Goal: Task Accomplishment & Management: Use online tool/utility

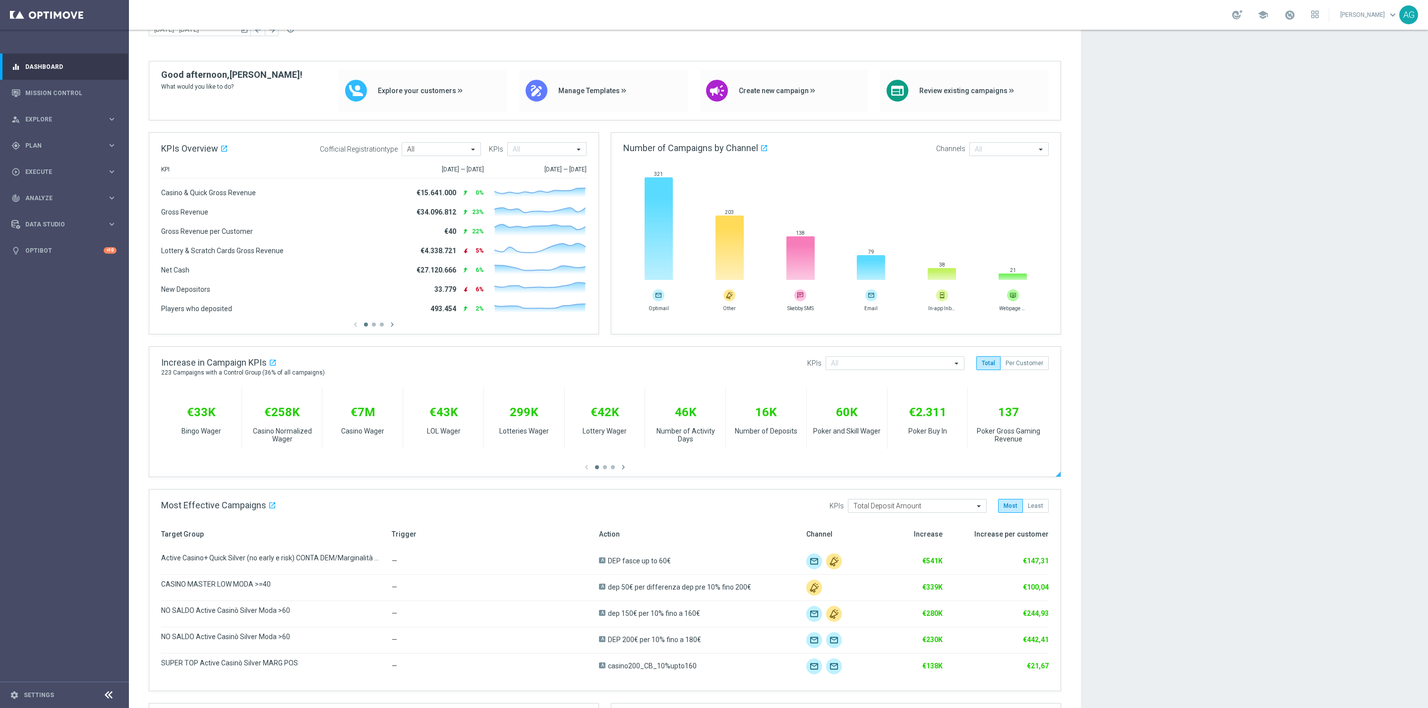
scroll to position [74, 0]
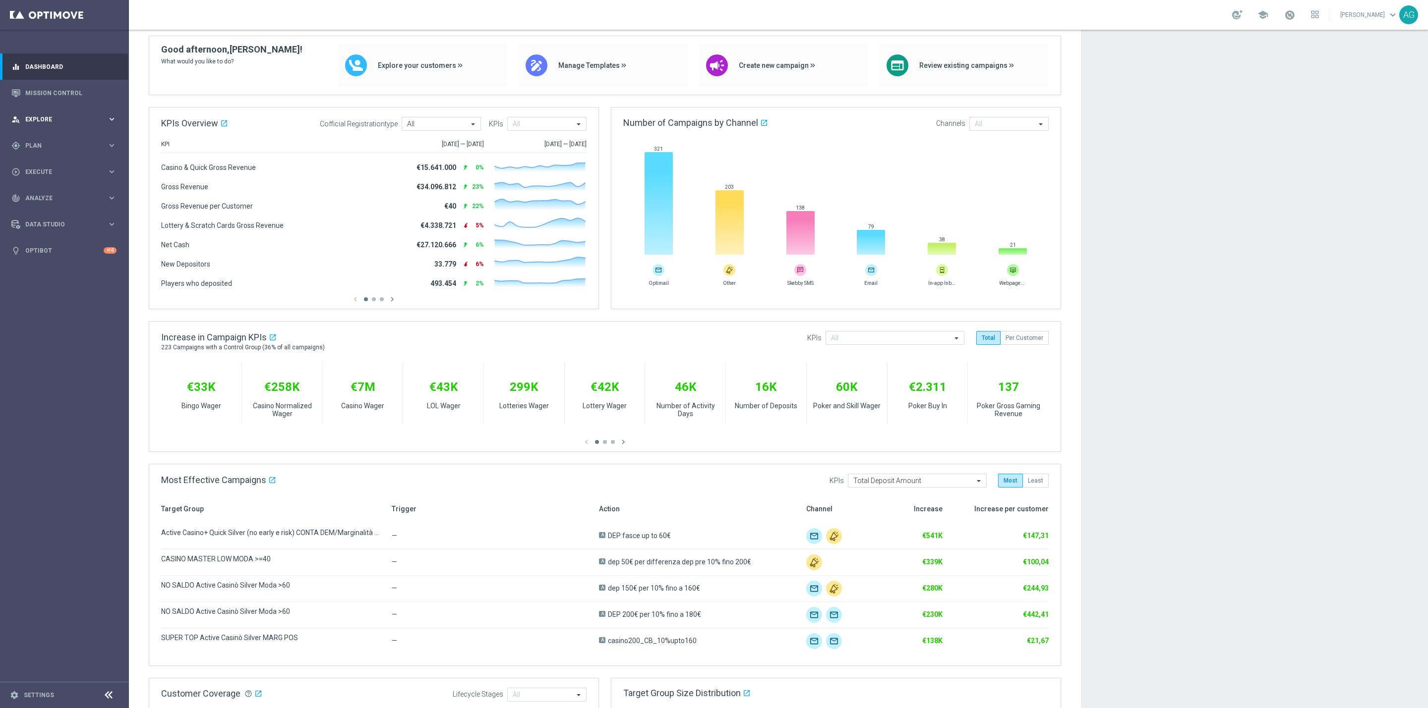
click at [25, 122] on div "person_search Explore" at bounding box center [59, 119] width 96 height 9
click at [48, 140] on link "Customer Explorer" at bounding box center [64, 140] width 77 height 8
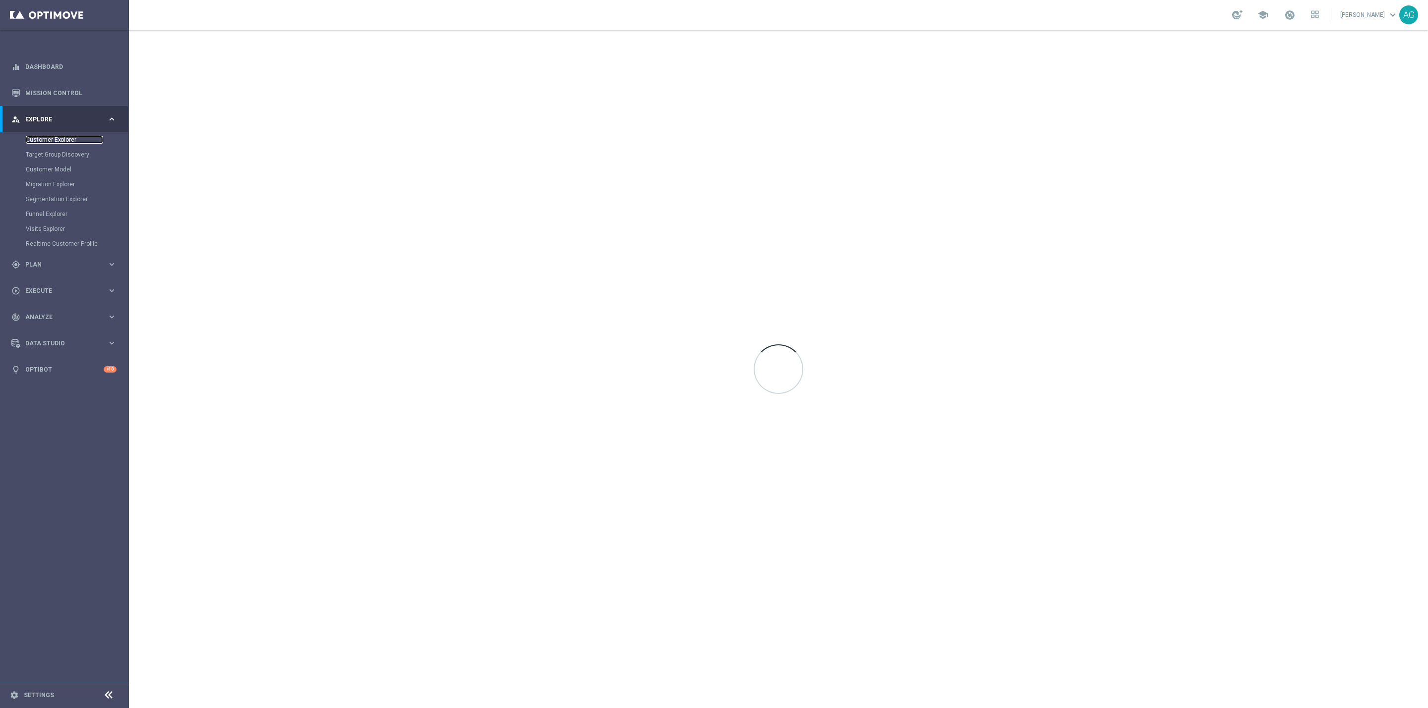
scroll to position [0, 0]
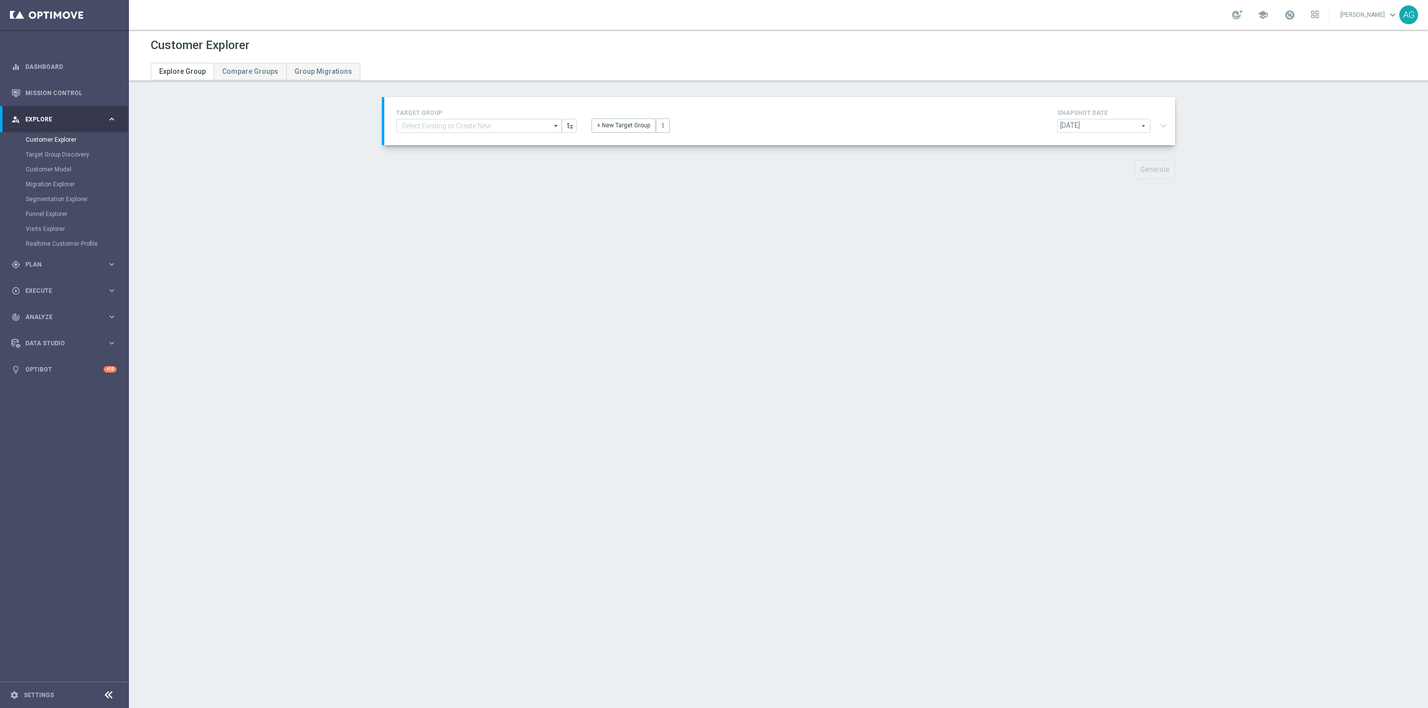
click at [845, 357] on div "Customer Explorer Explore Group Compare Groups Group Migrations TARGET GROUP ar…" at bounding box center [778, 369] width 1299 height 679
click at [484, 116] on div "TARGET GROUP arrow_drop_down Show Selected 0 of 5200 (sms) BF Retention 23.09 1…" at bounding box center [486, 120] width 195 height 26
click at [482, 119] on input at bounding box center [479, 126] width 166 height 14
type input "c"
type input "pausa"
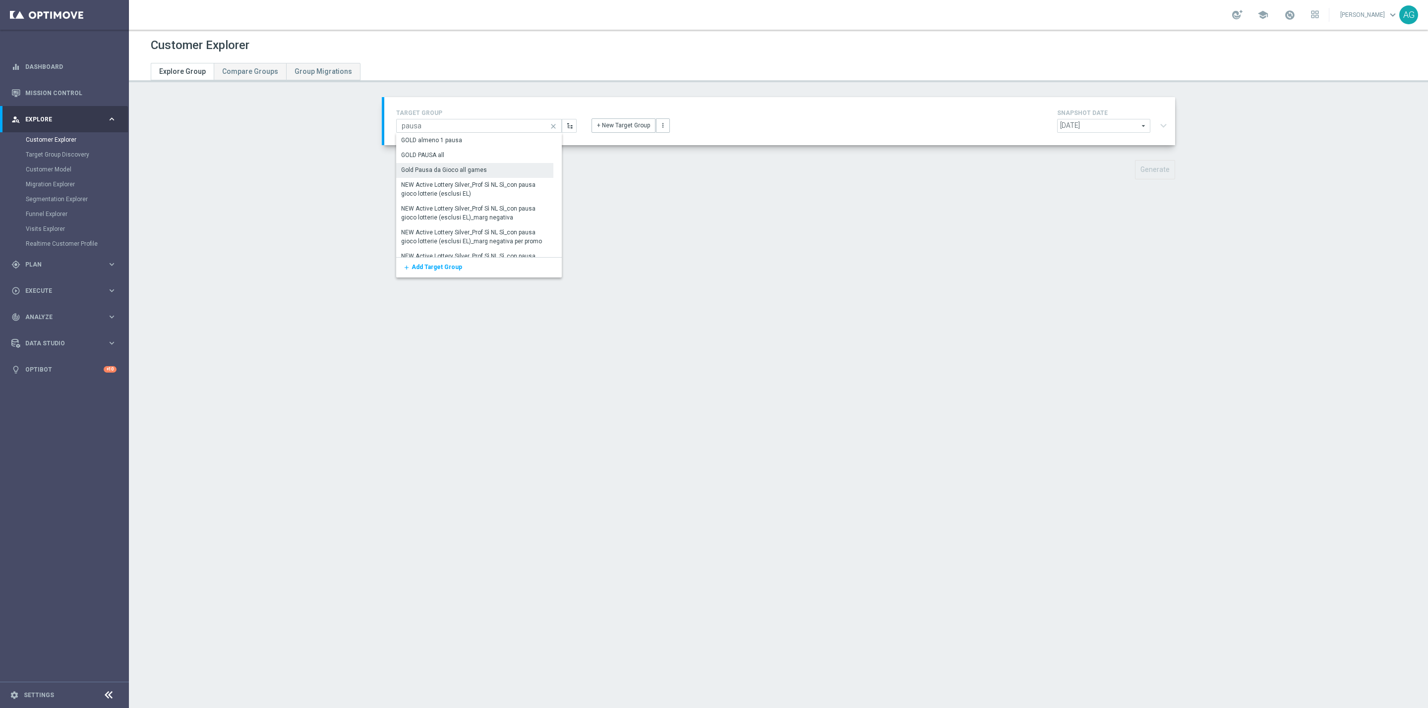
click at [467, 168] on div "Gold Pausa da Gioco all games" at bounding box center [444, 170] width 86 height 9
click at [452, 122] on div at bounding box center [779, 120] width 791 height 46
click at [521, 123] on input "Gold Pausa da Gioco all games" at bounding box center [479, 126] width 166 height 14
drag, startPoint x: 425, startPoint y: 119, endPoint x: 399, endPoint y: 119, distance: 26.8
click at [396, 119] on input "Gold Pausa da Gioco all games" at bounding box center [479, 126] width 166 height 14
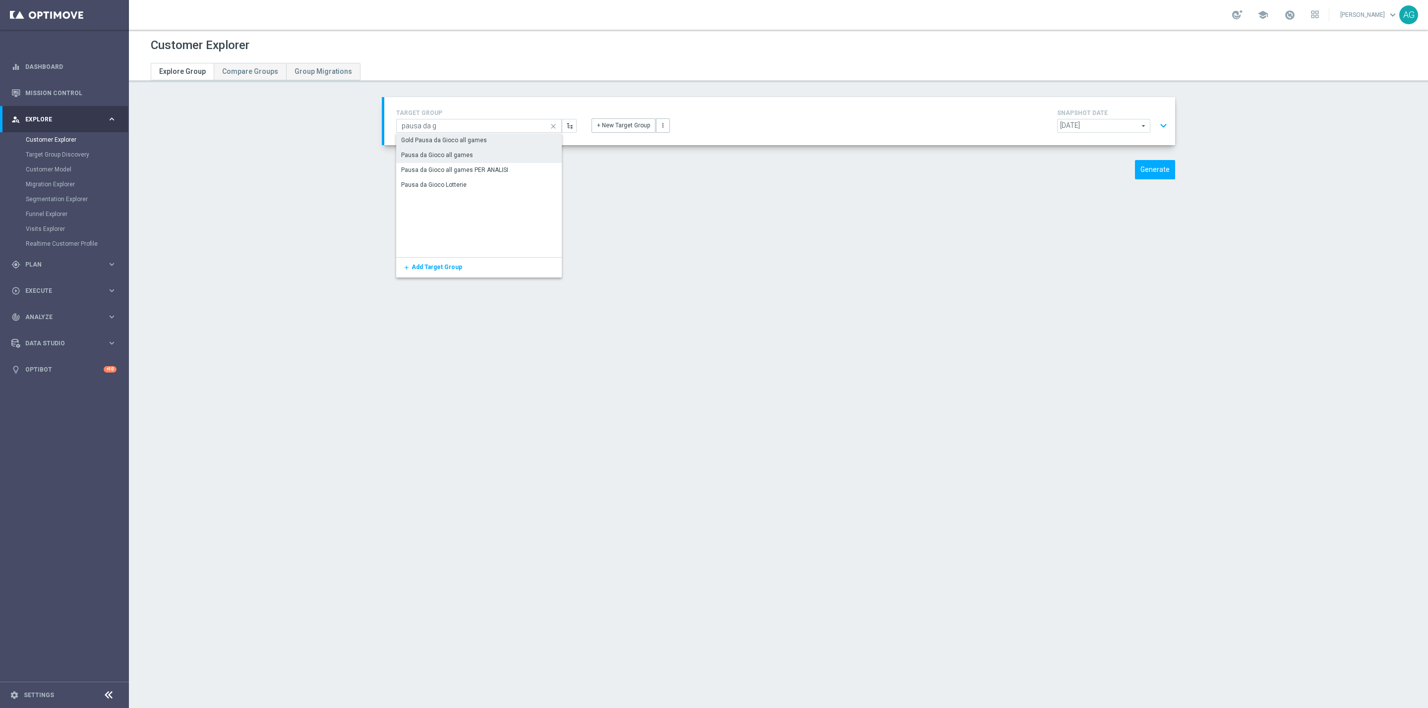
click at [431, 158] on div "Pausa da Gioco all games" at bounding box center [437, 155] width 72 height 9
type input "Pausa da Gioco all games"
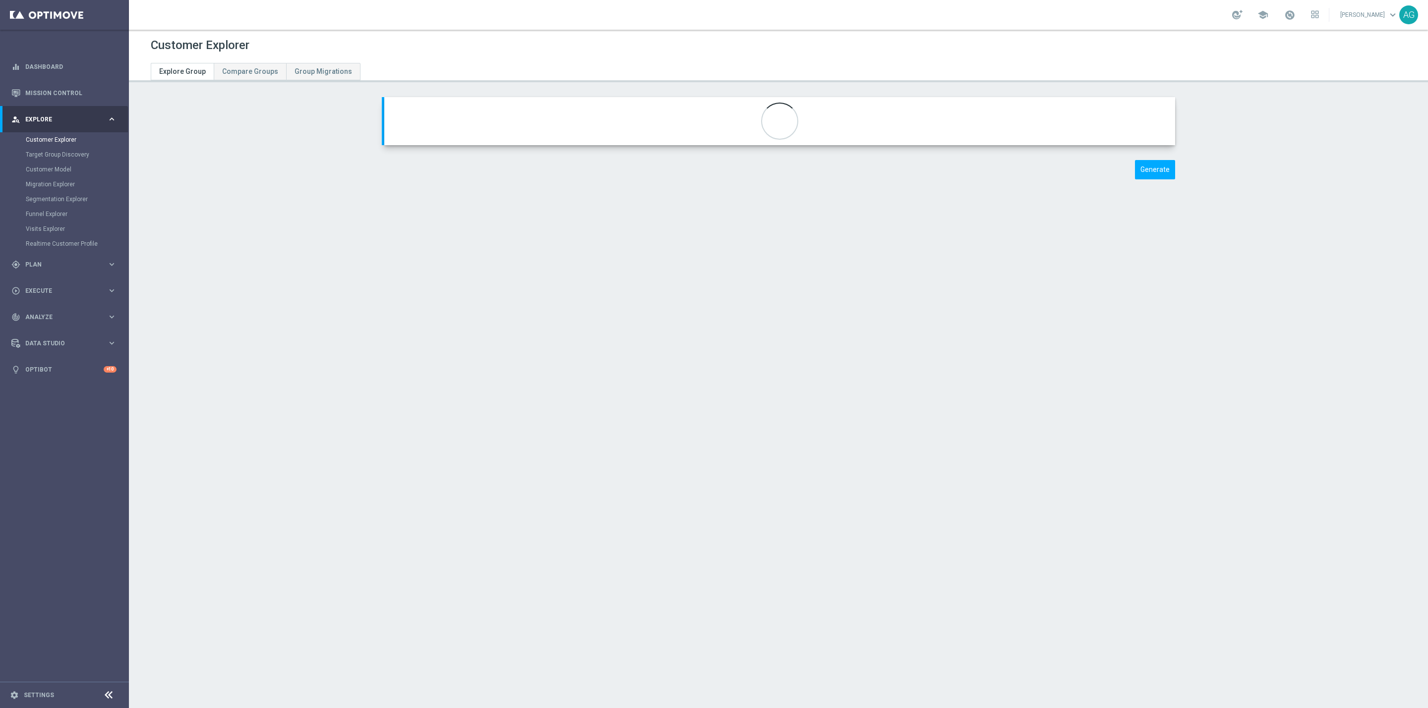
type textarea "(1 or 2 or 3 or 4 or 5 or 6 or 7 or 8 or 9 or 10 or 11 or 12 or 13 or 14 or 15 …"
type input "Contattabilità"
click at [1148, 167] on button "Generate" at bounding box center [1155, 169] width 40 height 19
click at [1190, 259] on div "Customer Explorer Explore Group Compare Groups Group Migrations TARGET GROUP Pa…" at bounding box center [778, 369] width 1299 height 679
click at [1161, 131] on button "expand_more" at bounding box center [1163, 125] width 14 height 19
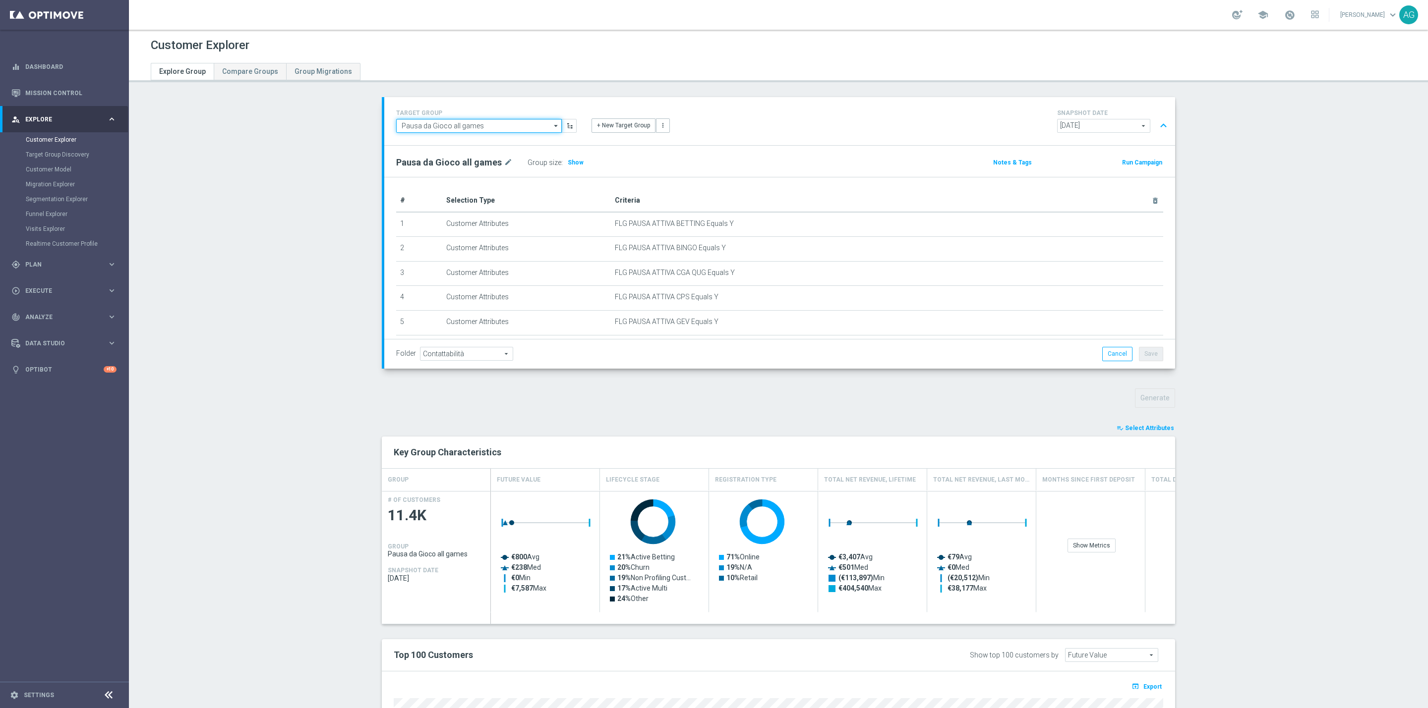
click at [485, 127] on input "Pausa da Gioco all games" at bounding box center [479, 126] width 166 height 14
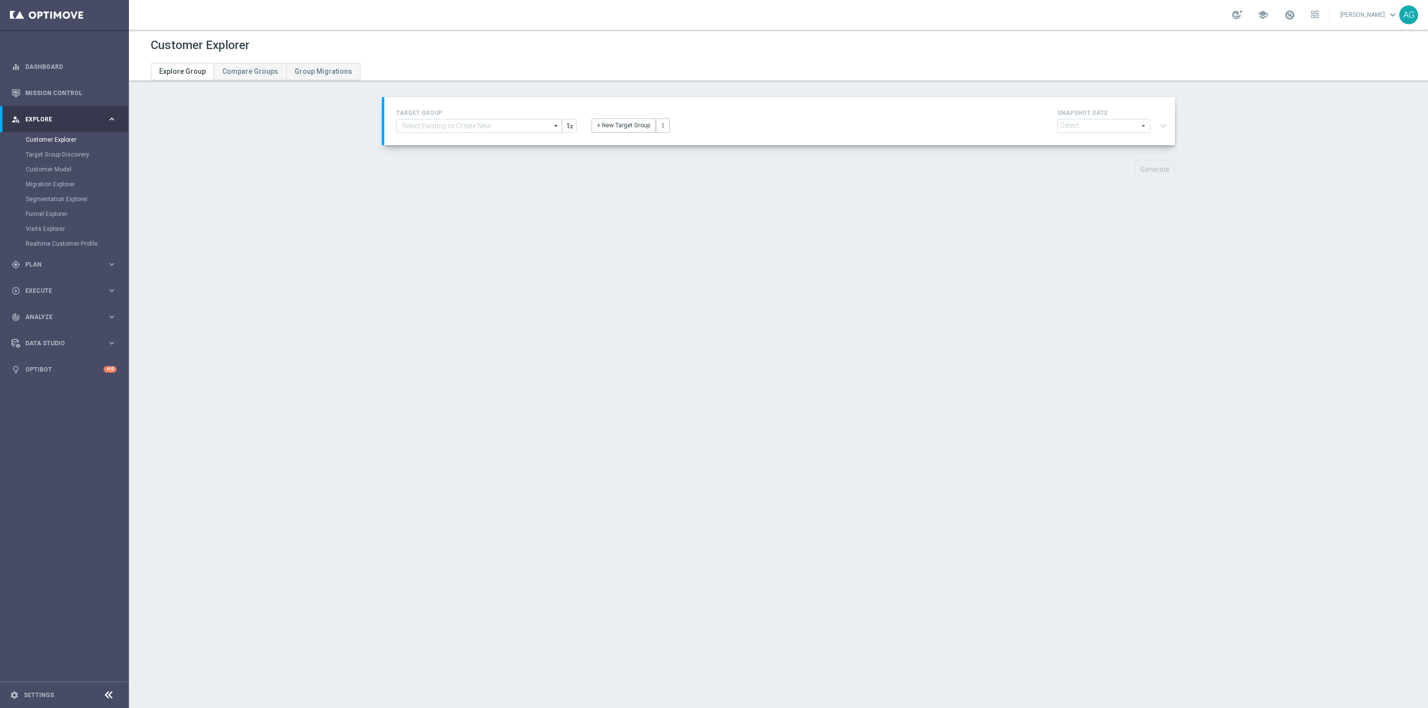
click at [445, 133] on div "TARGET GROUP arrow_drop_down Show Selected 0 of 5200 (sms) BF Retention 23.09 1…" at bounding box center [780, 121] width 782 height 28
click at [40, 268] on div "gps_fixed Plan" at bounding box center [59, 264] width 96 height 9
click at [54, 168] on link "Target Groups" at bounding box center [64, 166] width 77 height 8
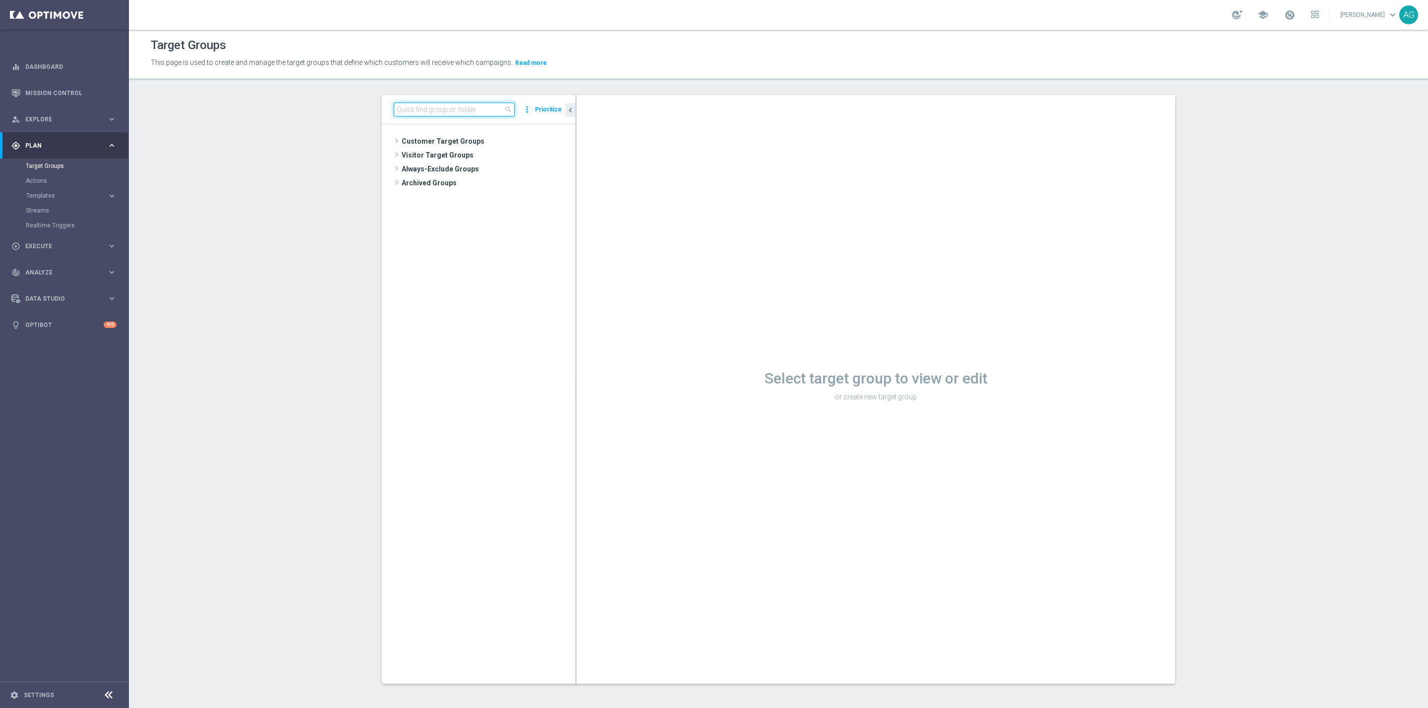
click at [439, 115] on input at bounding box center [454, 110] width 121 height 14
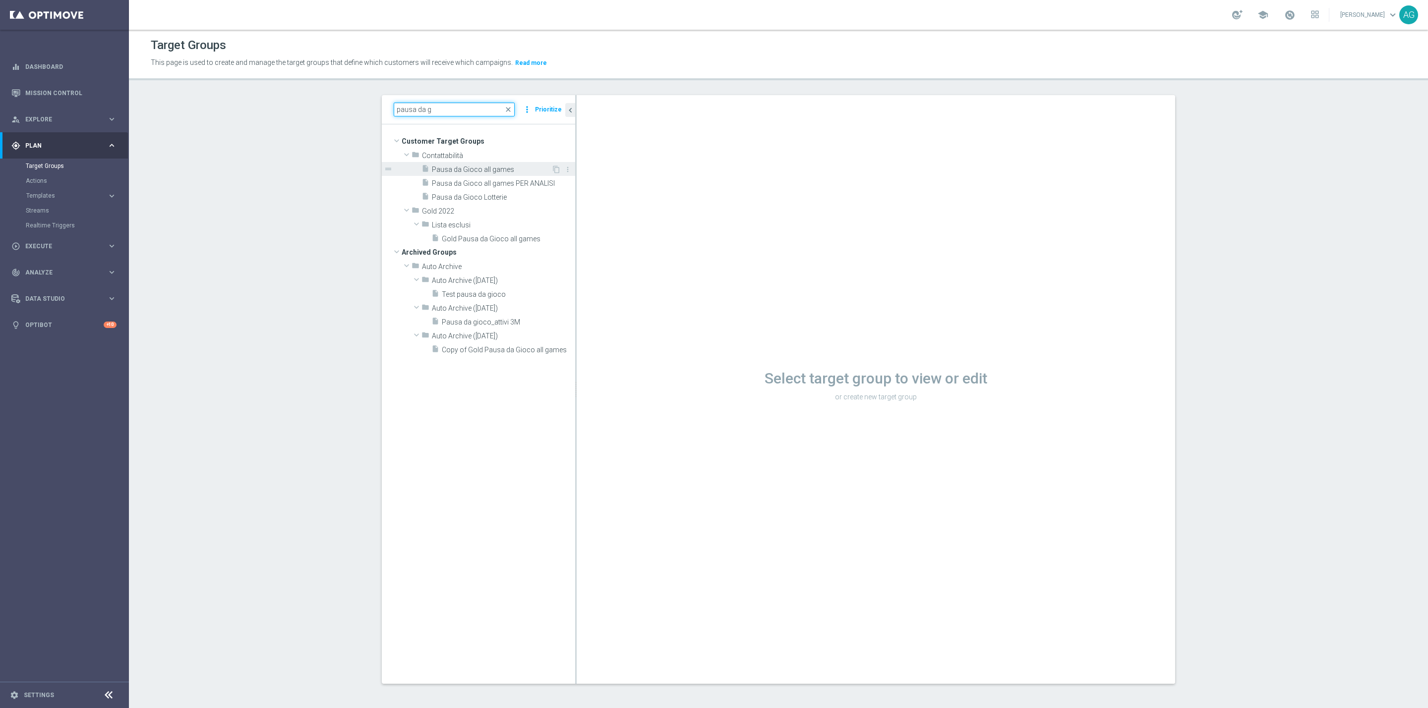
type input "pausa da g"
click at [476, 174] on div "insert_drive_file Pausa da Gioco all games" at bounding box center [486, 169] width 130 height 14
click at [510, 177] on div "insert_drive_file Pausa da Gioco all games PER ANALISI" at bounding box center [486, 183] width 131 height 14
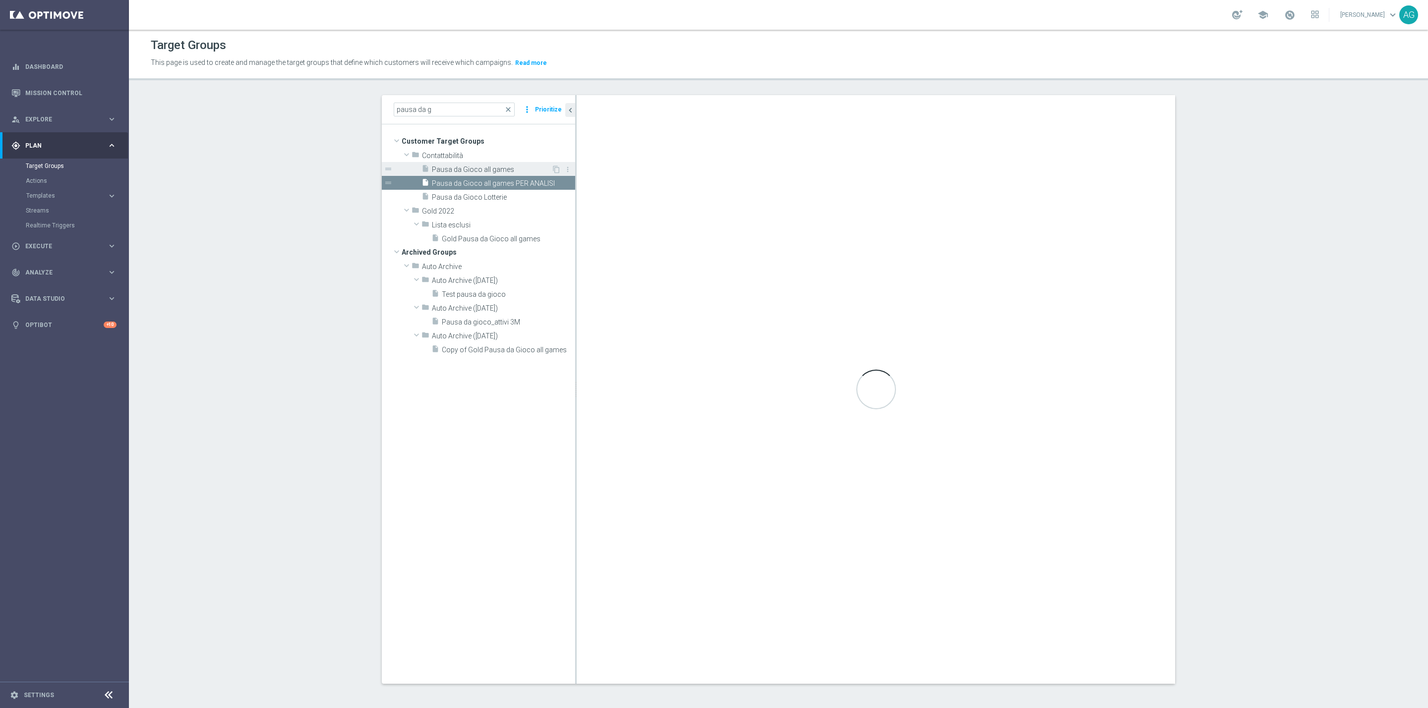
click at [505, 169] on span "Pausa da Gioco all games" at bounding box center [491, 170] width 119 height 8
click at [552, 170] on icon "content_copy" at bounding box center [556, 170] width 8 height 8
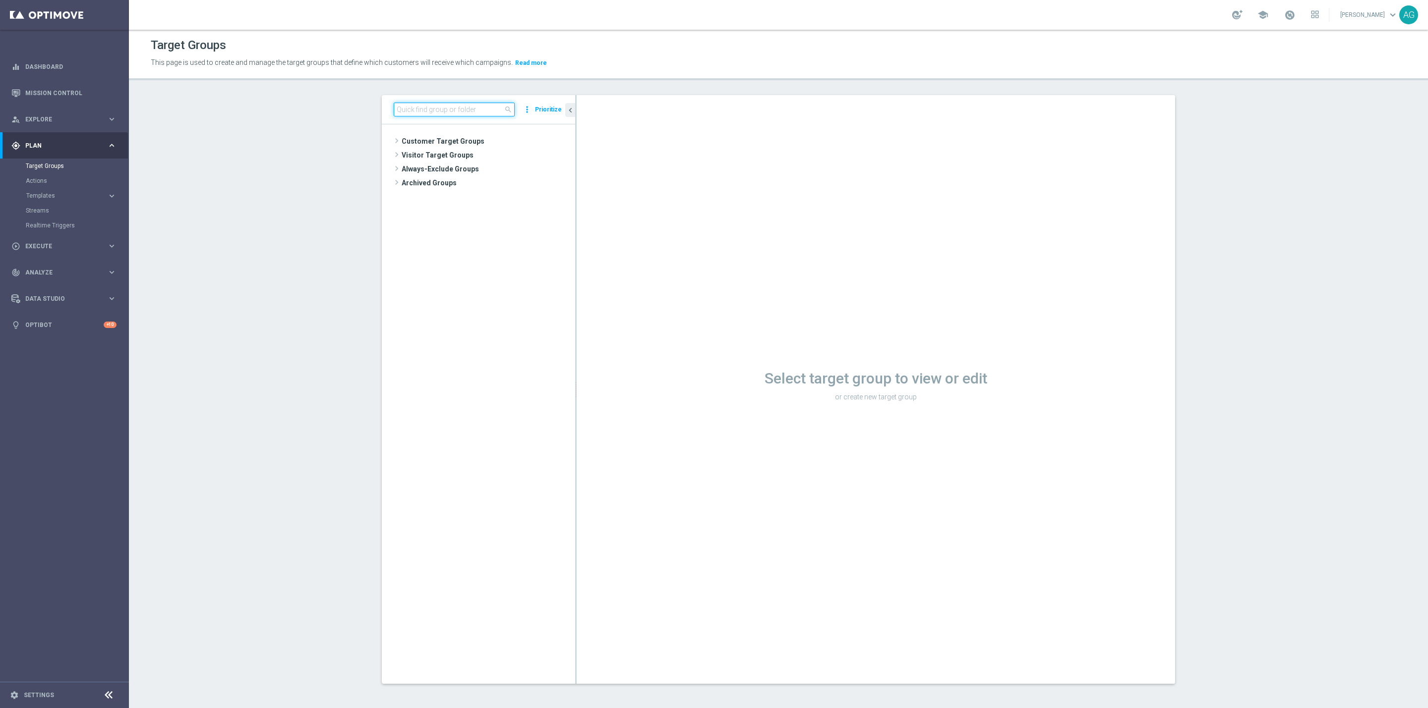
click at [454, 114] on input at bounding box center [454, 110] width 121 height 14
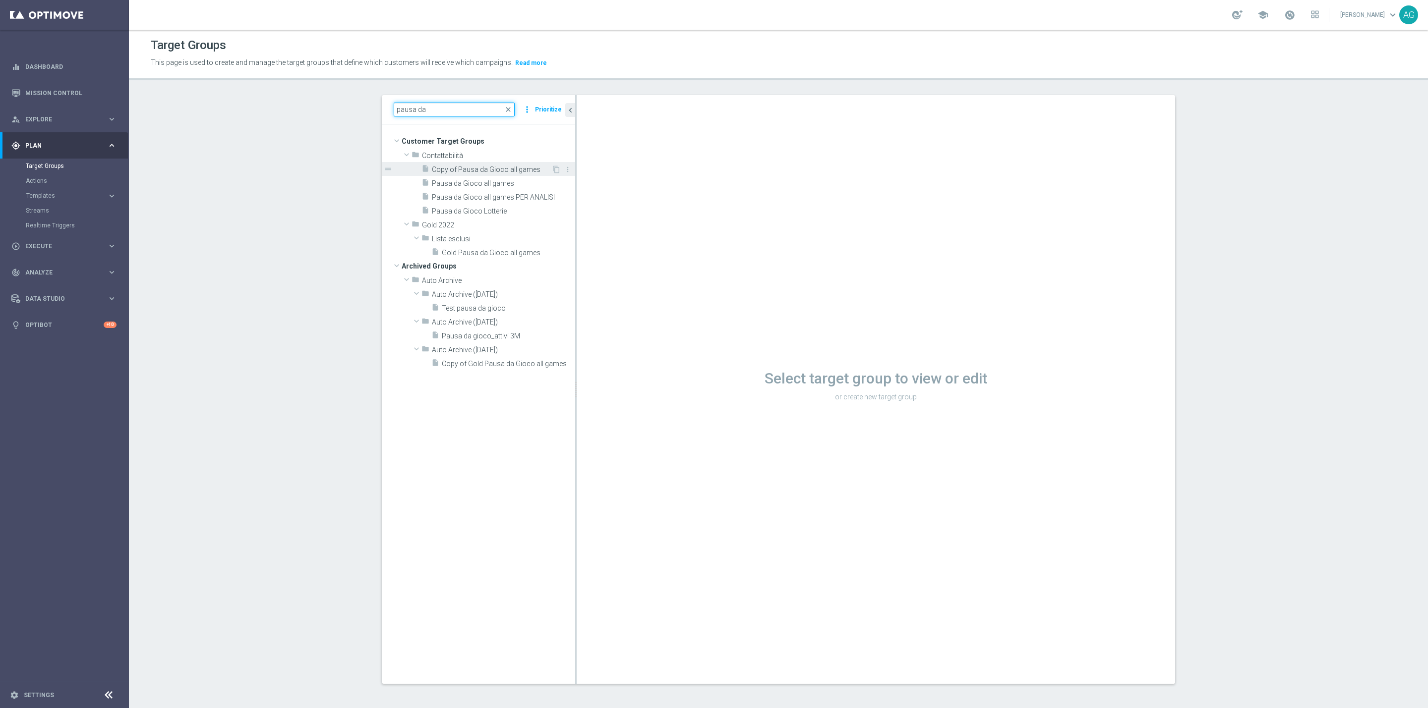
type input "pausa da"
click at [452, 172] on span "Copy of Pausa da Gioco all games" at bounding box center [491, 170] width 119 height 8
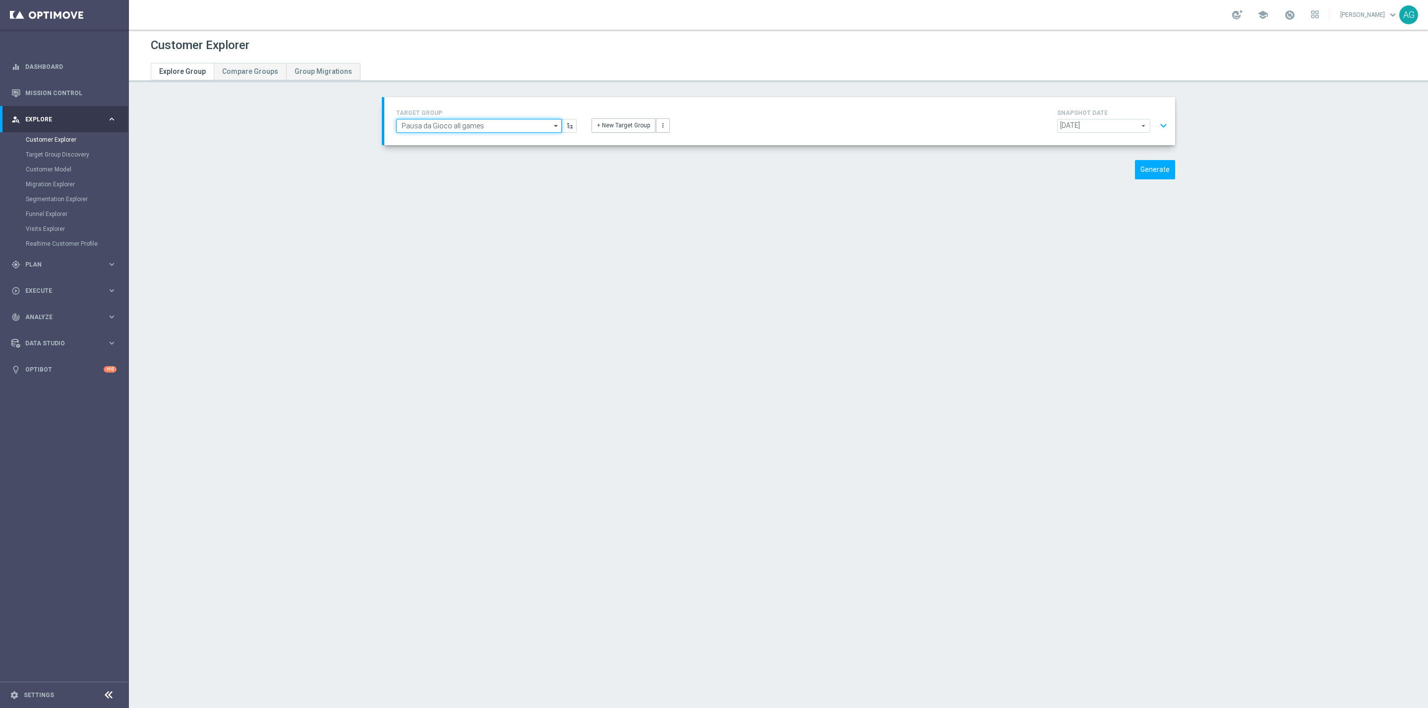
click at [479, 119] on input "Pausa da Gioco all games" at bounding box center [479, 126] width 166 height 14
type input "o"
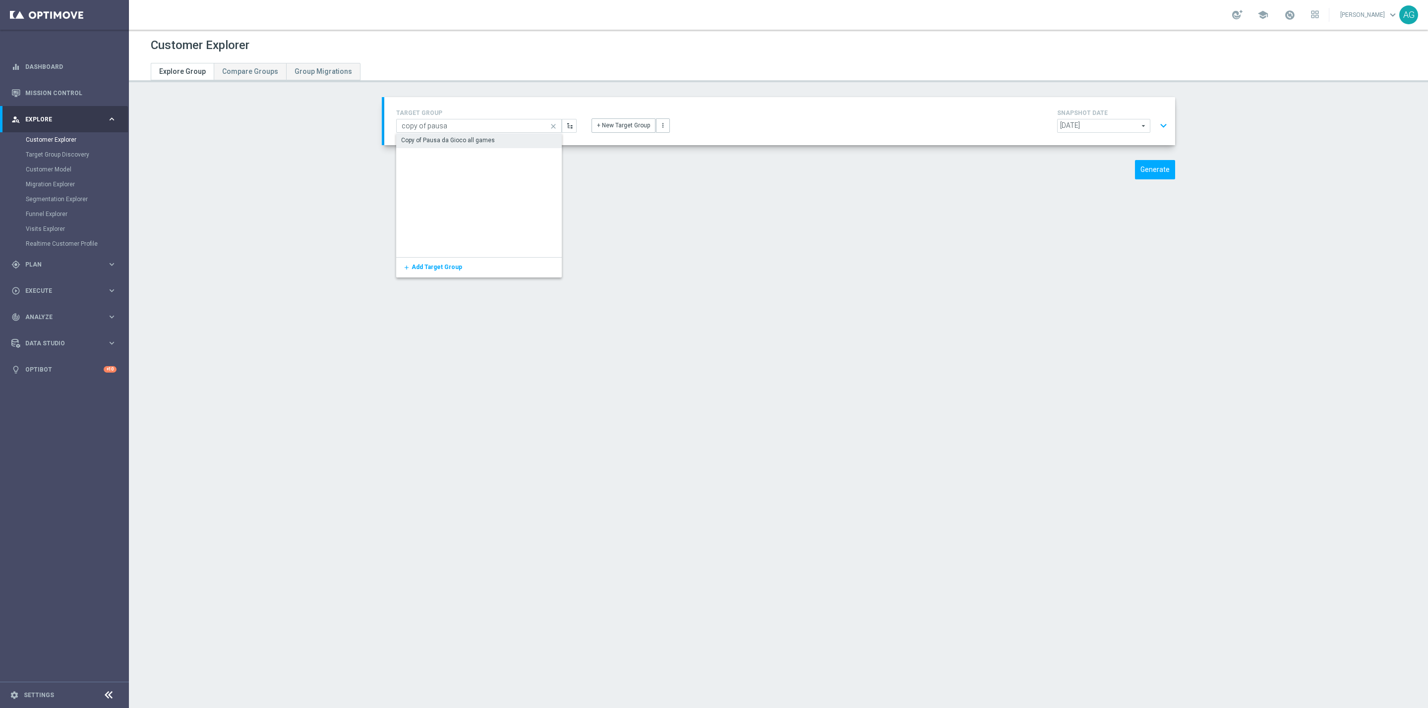
click at [468, 137] on div "Copy of Pausa da Gioco all games" at bounding box center [448, 140] width 94 height 9
type input "Copy of Pausa da Gioco all games"
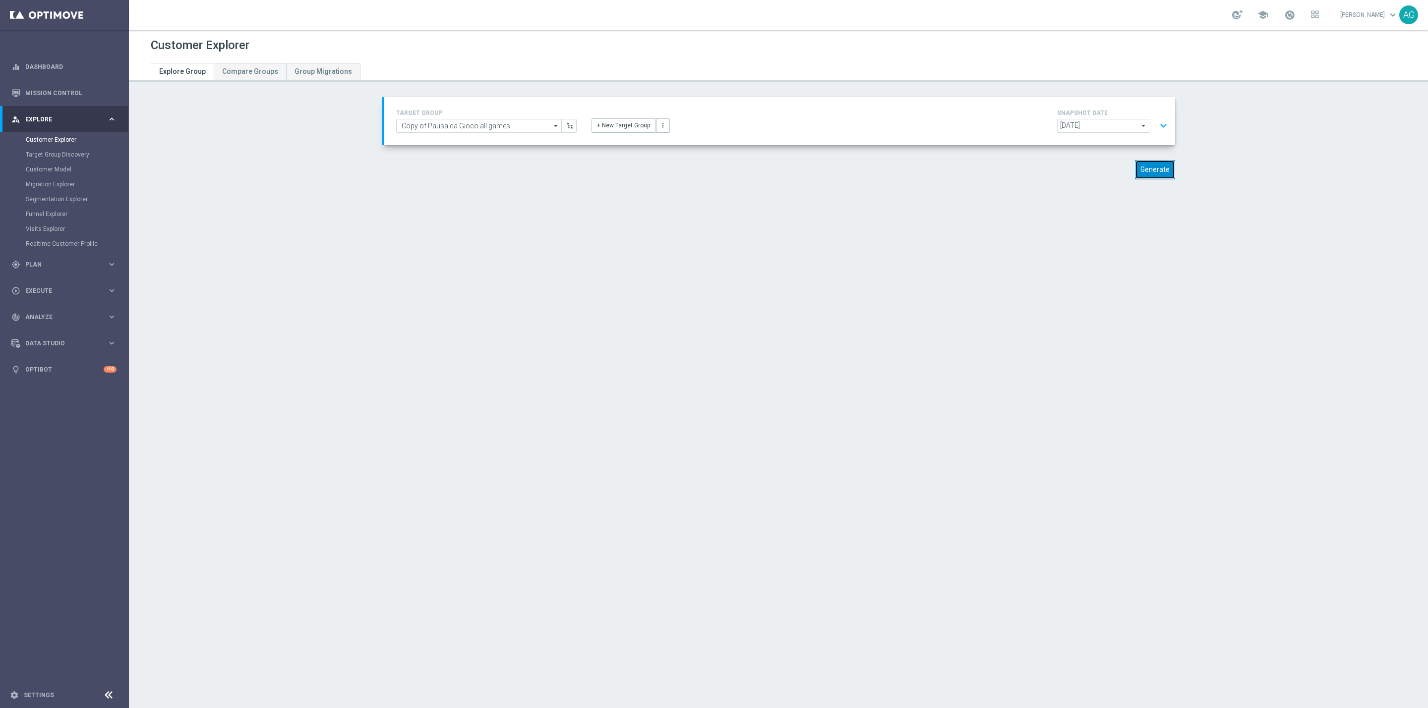
click at [1149, 177] on button "Generate" at bounding box center [1155, 169] width 40 height 19
click at [1156, 134] on button "expand_more" at bounding box center [1163, 125] width 14 height 19
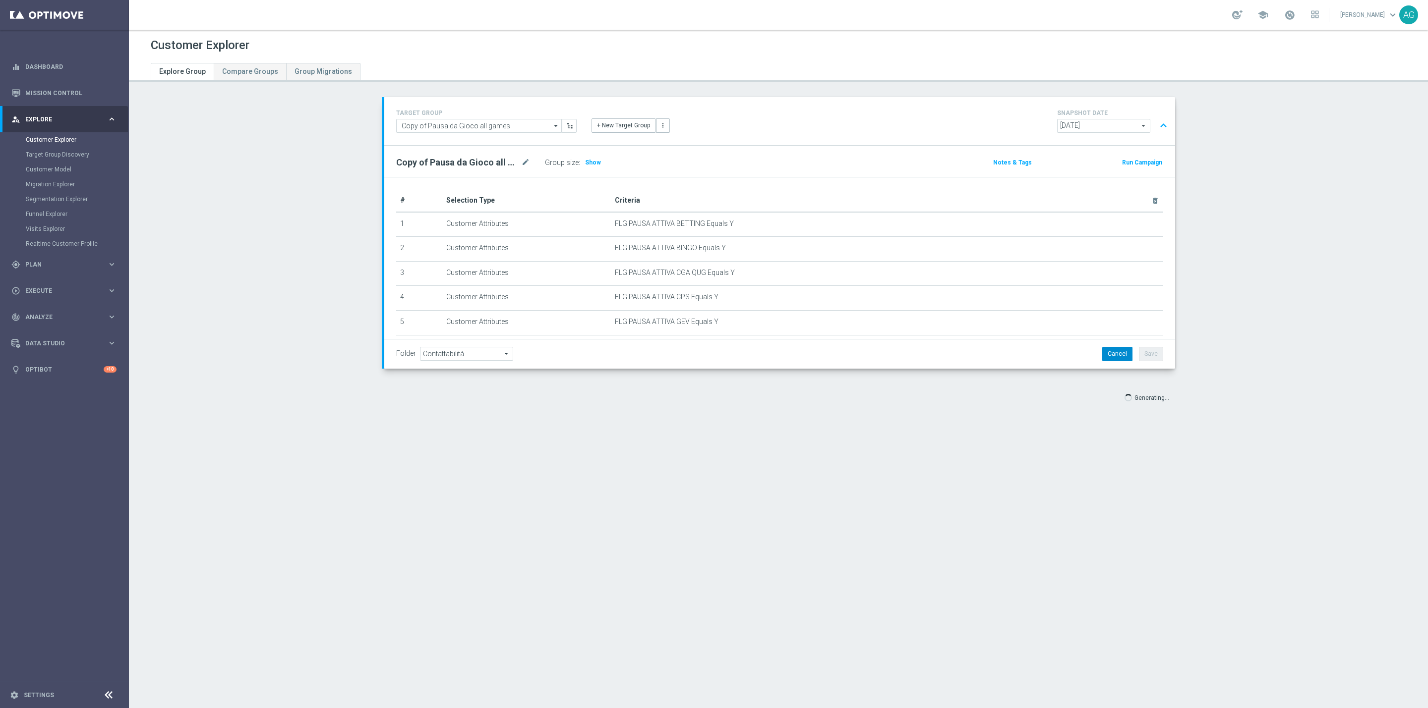
click at [1122, 356] on button "Cancel" at bounding box center [1117, 354] width 30 height 14
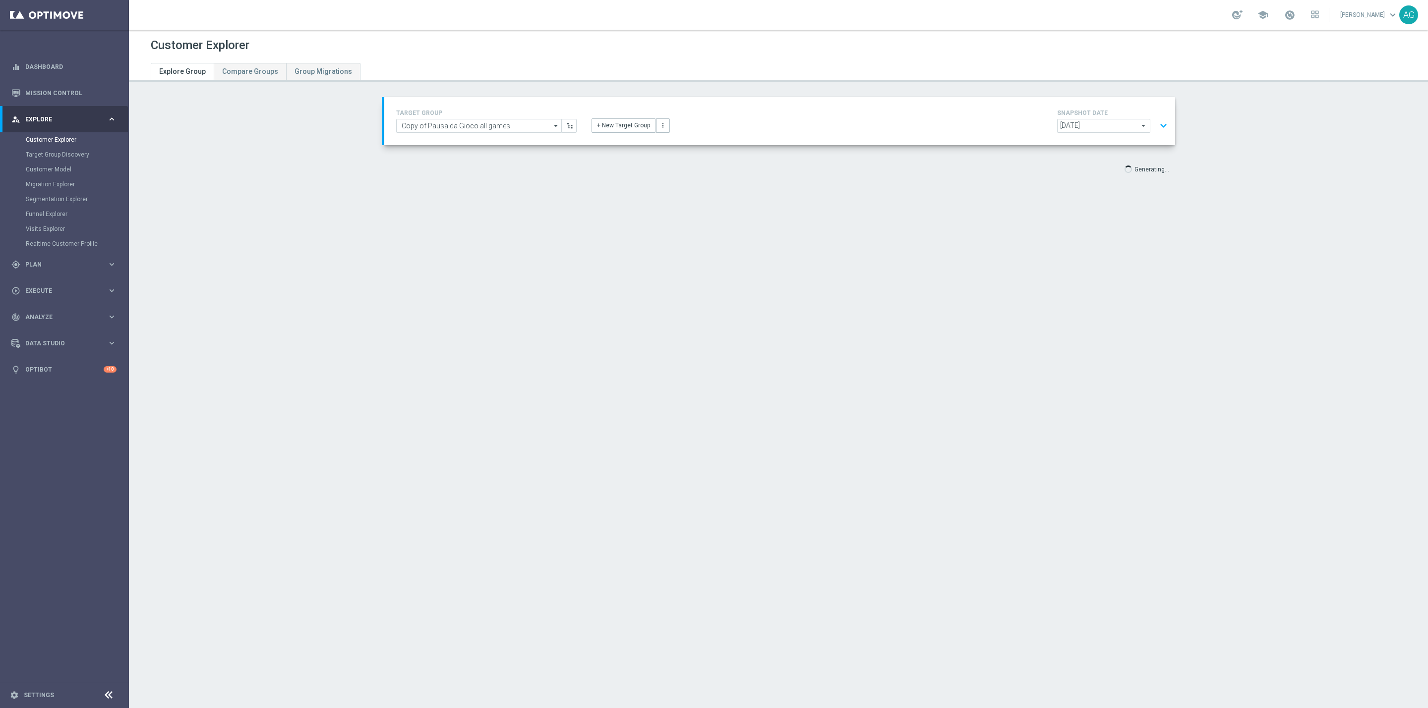
click at [1163, 126] on button "expand_more" at bounding box center [1163, 125] width 14 height 19
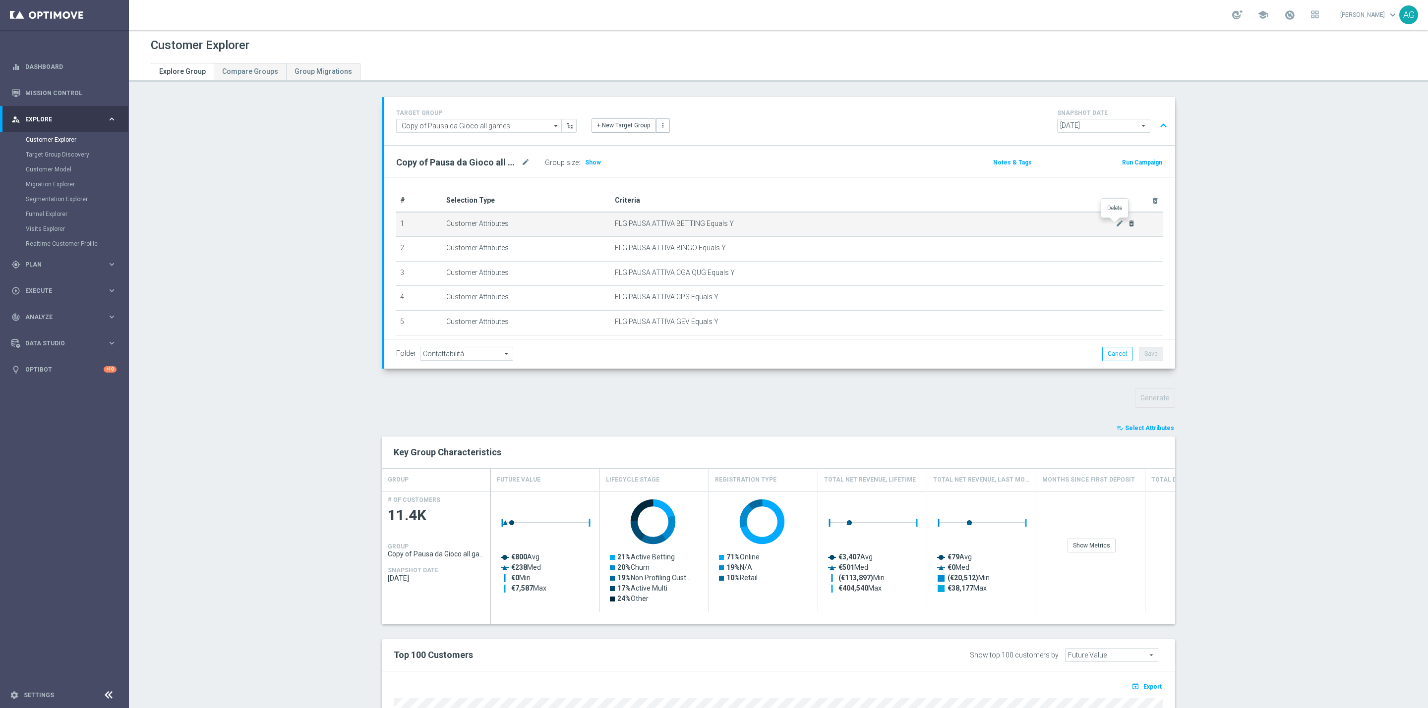
click at [1127, 225] on icon "delete_forever" at bounding box center [1131, 224] width 8 height 8
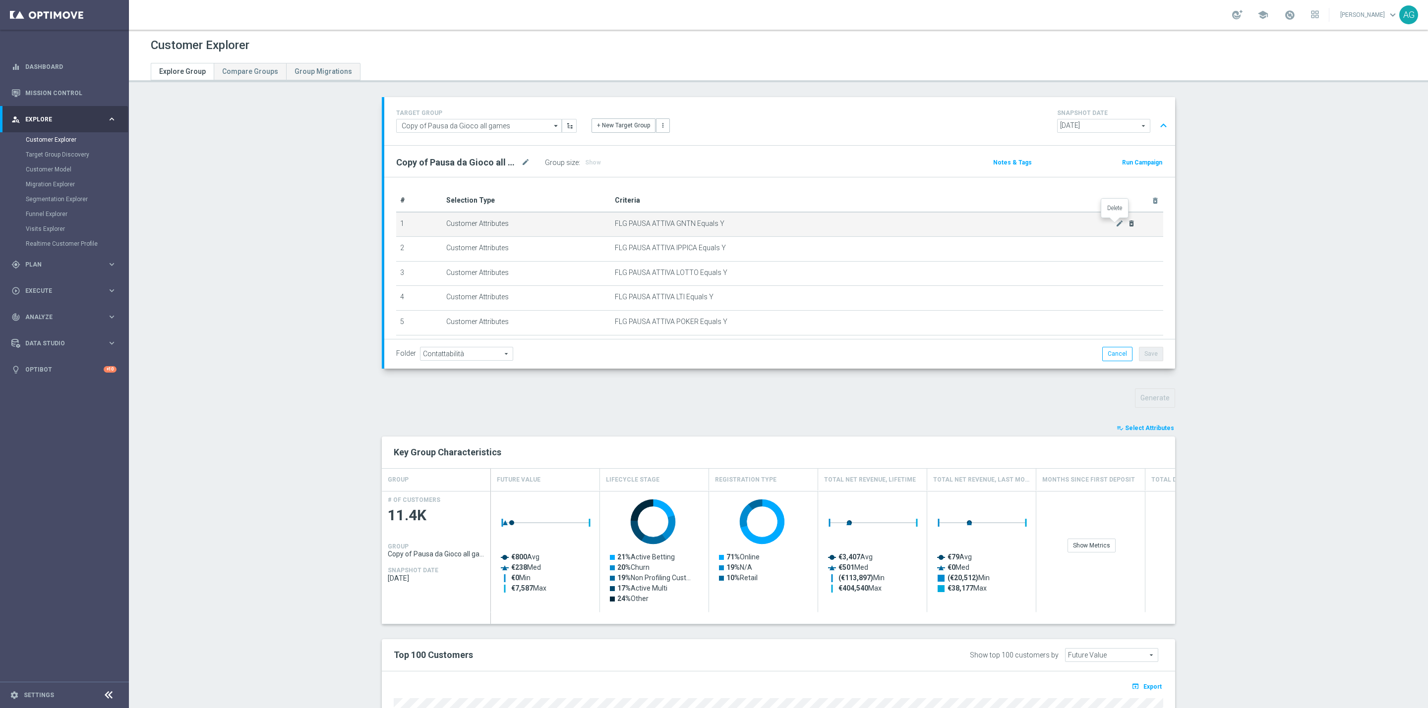
click at [1127, 225] on icon "delete_forever" at bounding box center [1131, 224] width 8 height 8
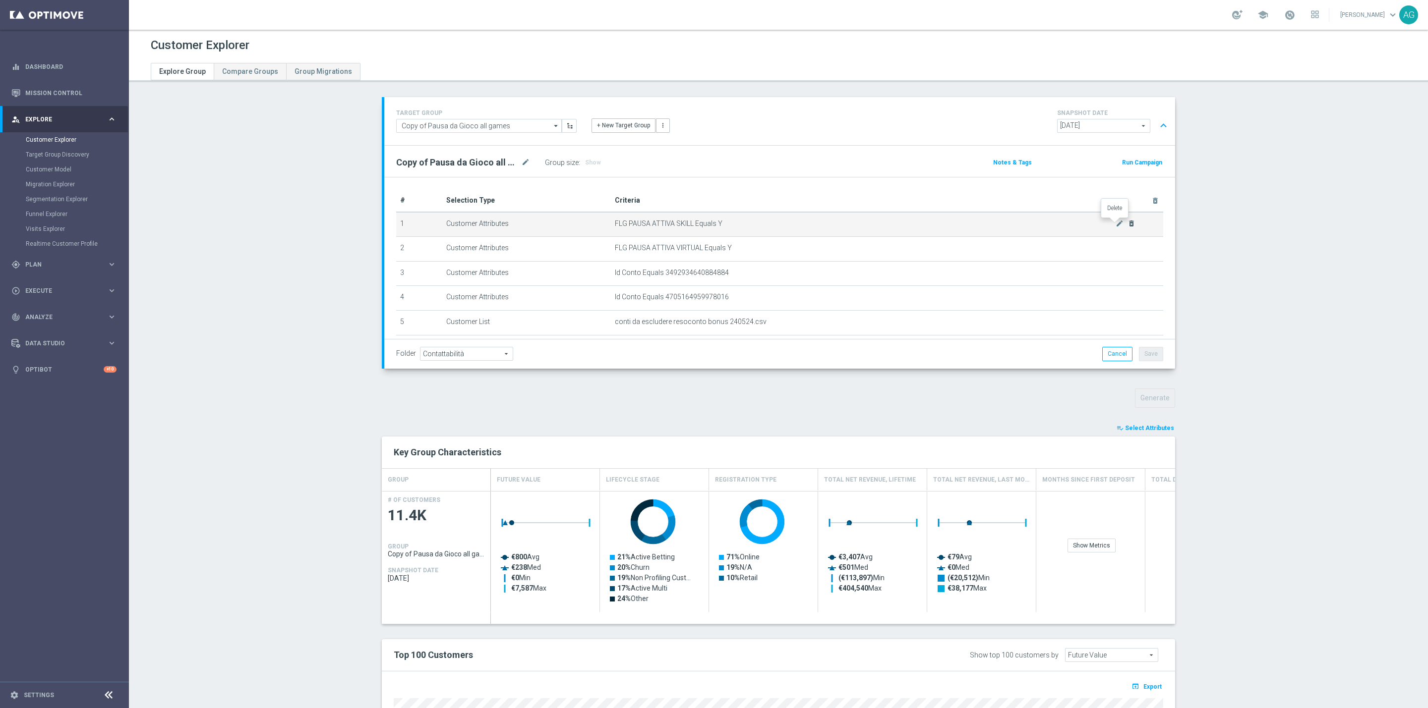
click at [1127, 225] on icon "delete_forever" at bounding box center [1131, 224] width 8 height 8
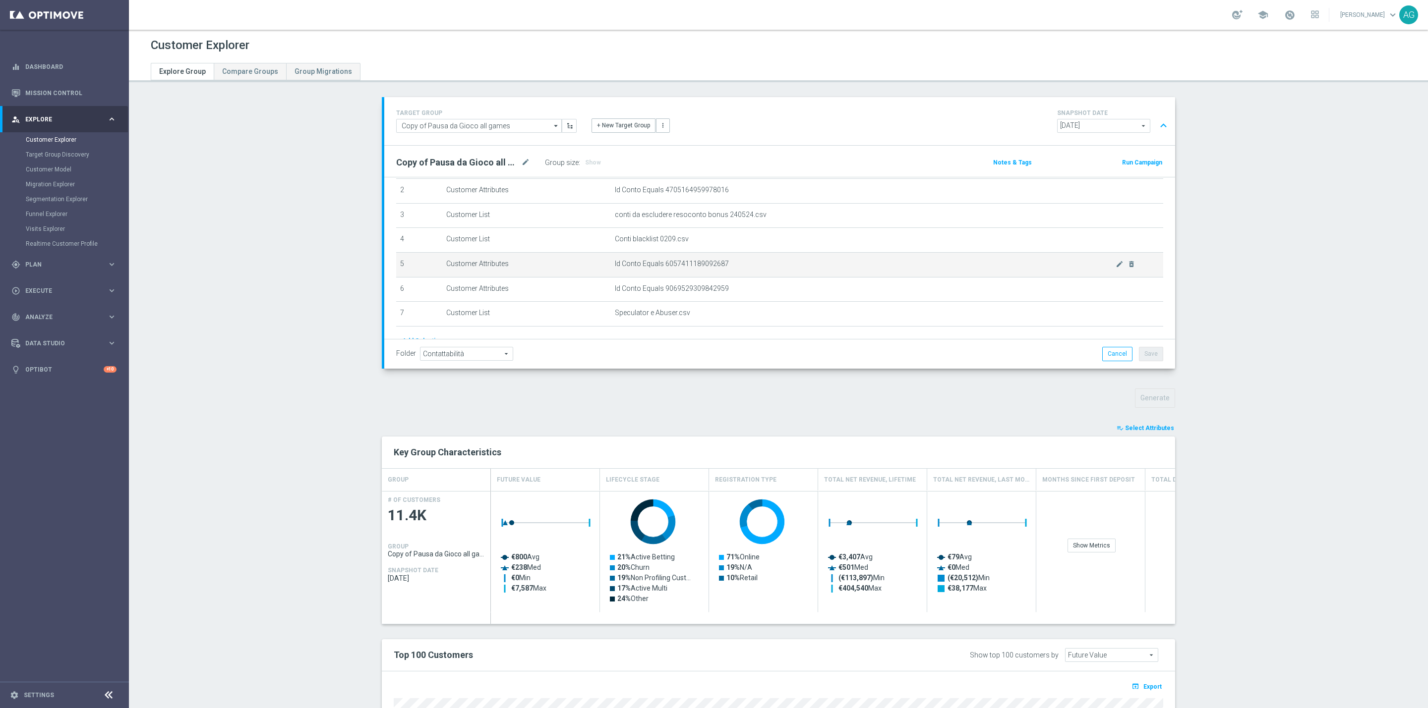
scroll to position [118, 0]
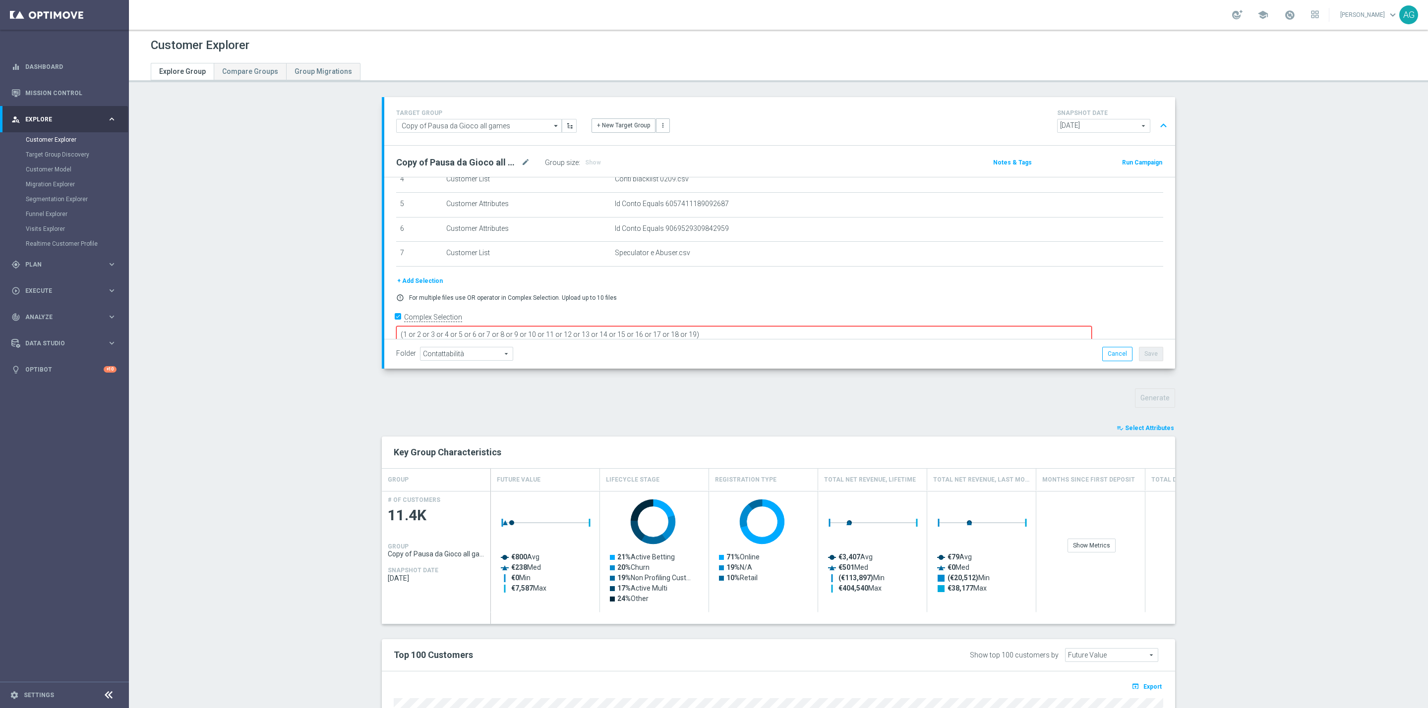
drag, startPoint x: 763, startPoint y: 318, endPoint x: 552, endPoint y: 317, distance: 210.7
click at [552, 326] on textarea "(1 or 2 or 3 or 4 or 5 or 6 or 7 or 8 or 9 or 10 or 11 or 12 or 13 or 14 or 15 …" at bounding box center [743, 334] width 695 height 17
type textarea "(1 or 2 or 3 or 4 or 5 or 6 or 7)"
click at [585, 159] on span "Show" at bounding box center [593, 162] width 16 height 7
click at [1154, 398] on button "Generate" at bounding box center [1155, 398] width 40 height 19
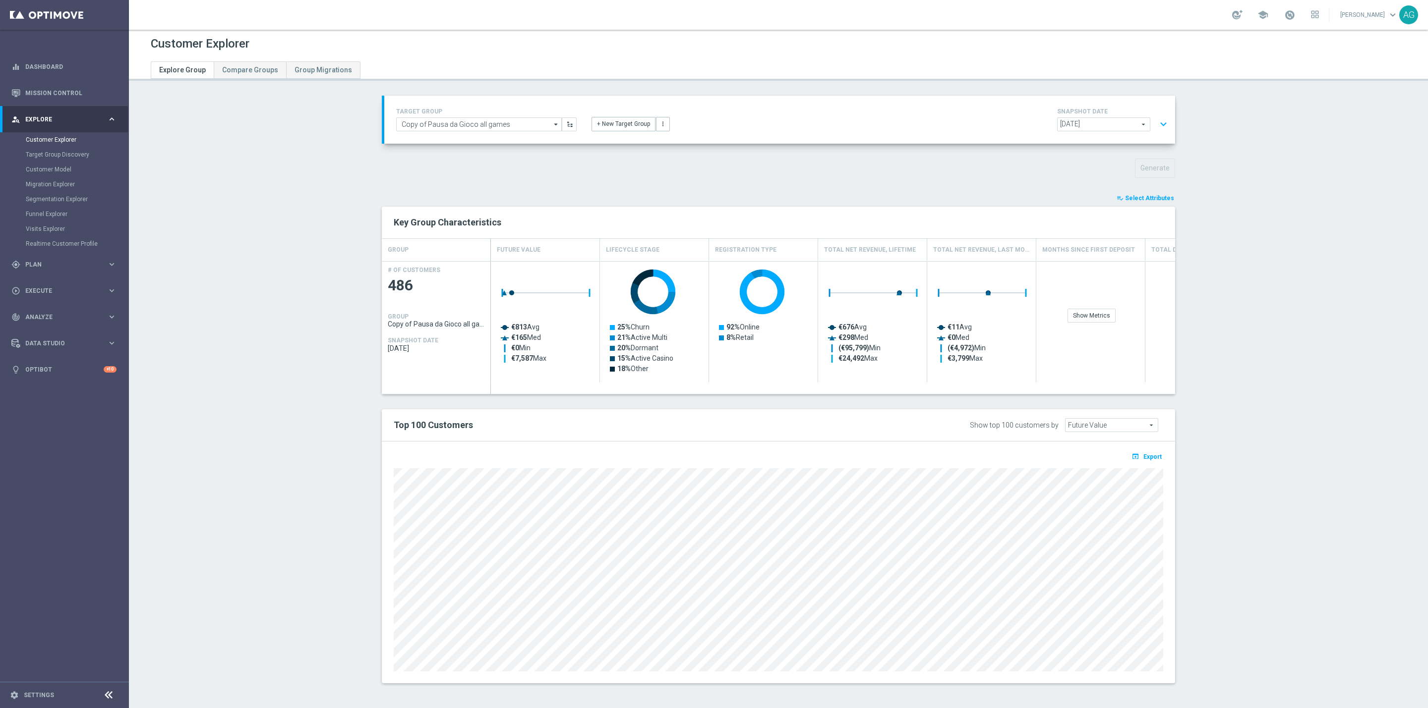
scroll to position [0, 0]
click at [1125, 198] on span "Select Attributes" at bounding box center [1149, 199] width 49 height 7
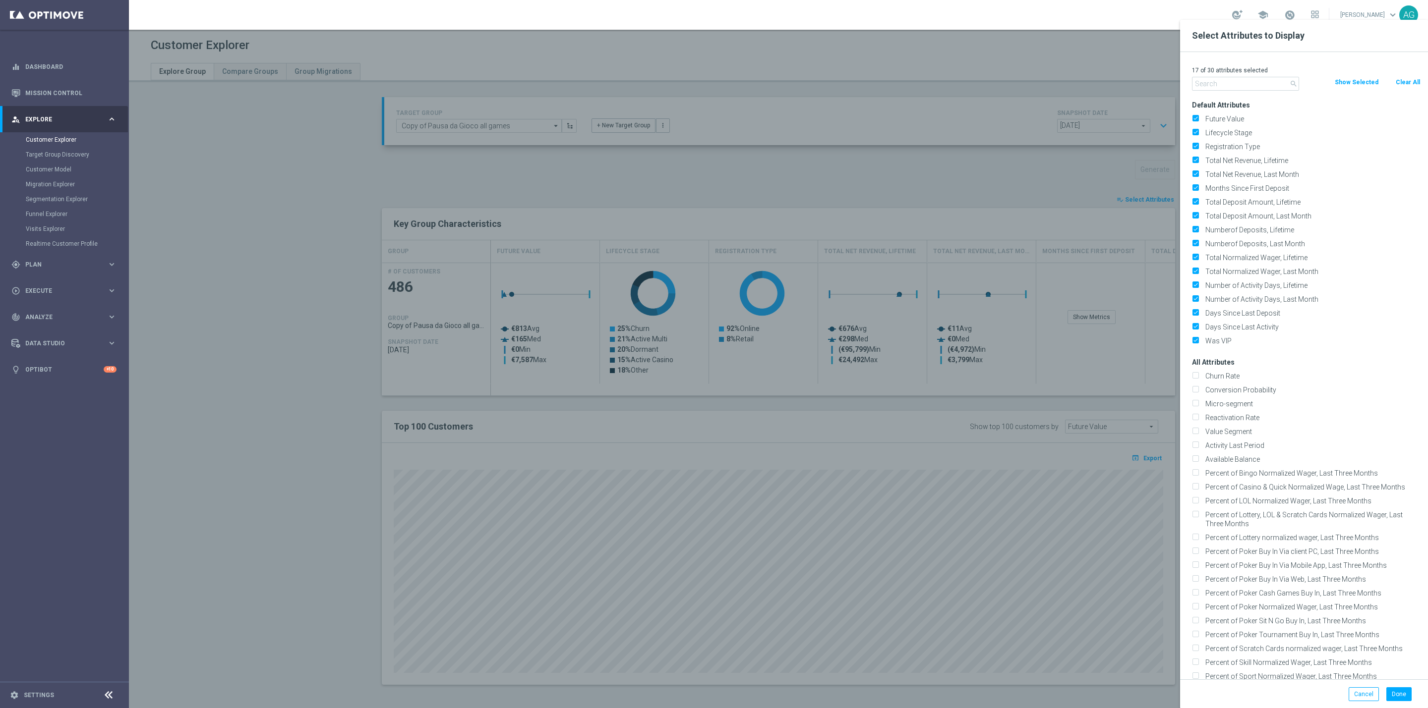
click at [1394, 84] on button "Clear All" at bounding box center [1407, 82] width 26 height 11
checkbox input "false"
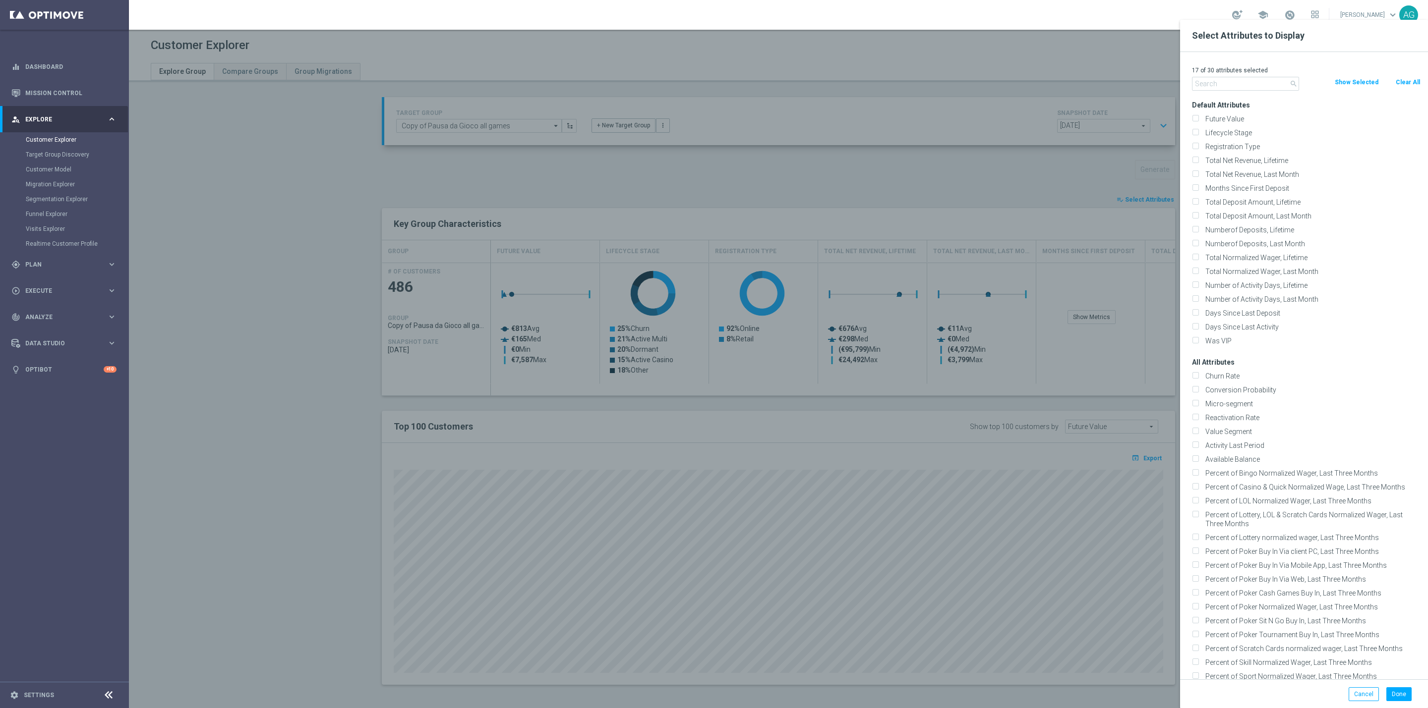
checkbox input "false"
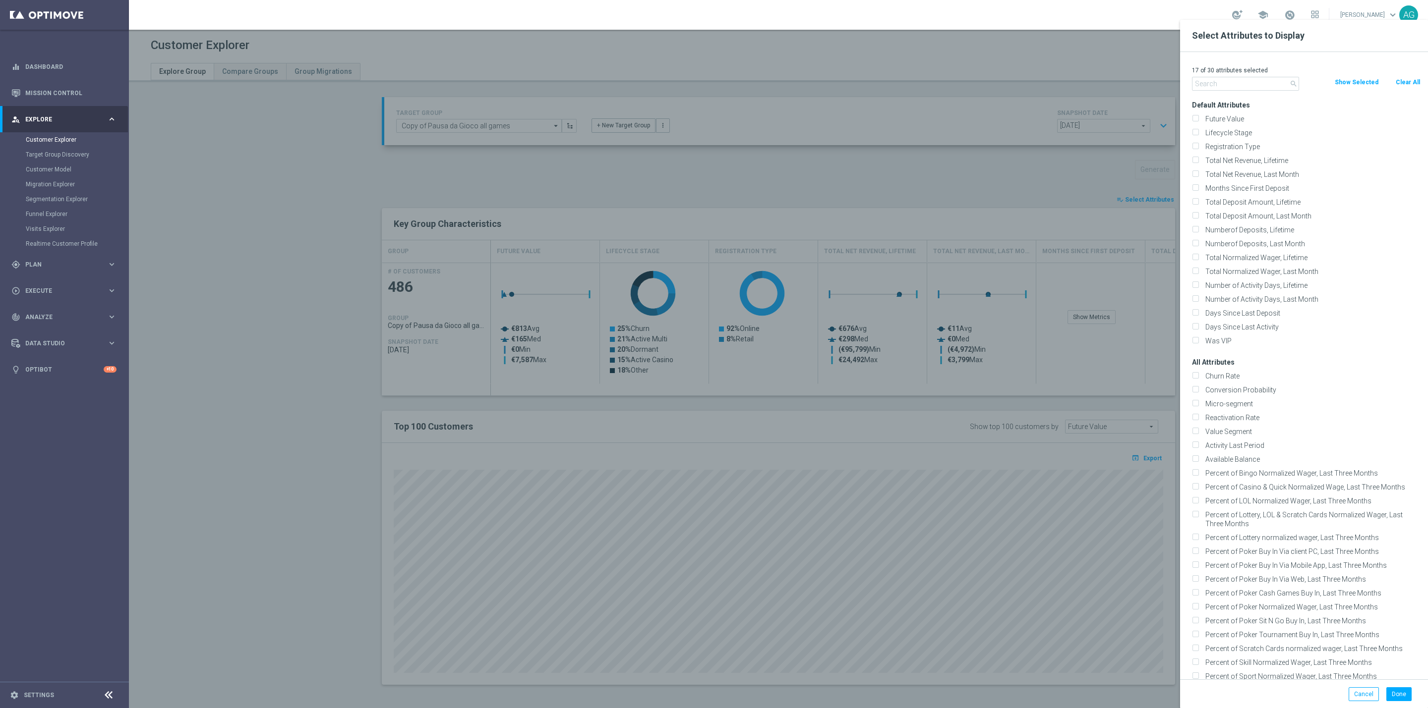
checkbox input "false"
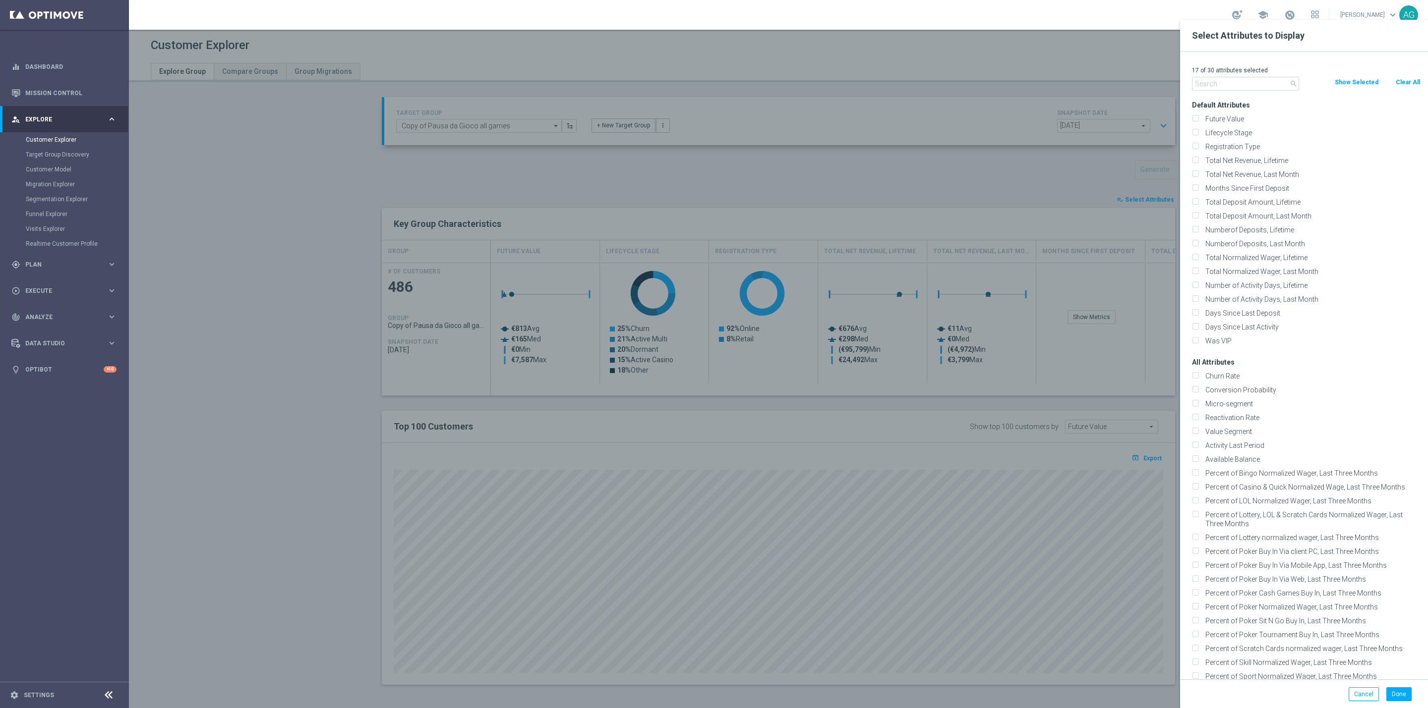
checkbox input "false"
click at [1237, 82] on input "text" at bounding box center [1245, 84] width 107 height 14
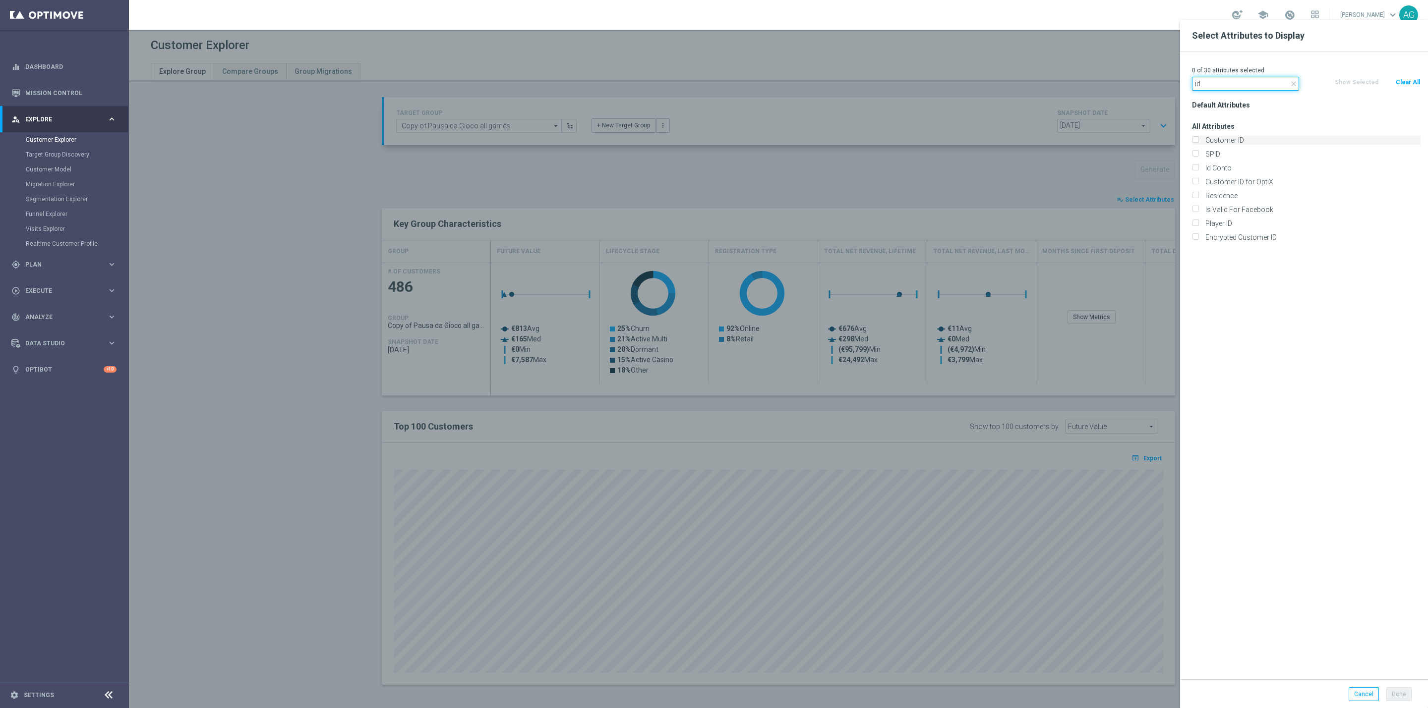
type input "id"
click at [1222, 140] on label "Customer ID" at bounding box center [1311, 140] width 219 height 9
click at [1198, 140] on input "Customer ID" at bounding box center [1195, 141] width 6 height 6
checkbox input "true"
click at [1394, 695] on button "Done" at bounding box center [1398, 695] width 25 height 14
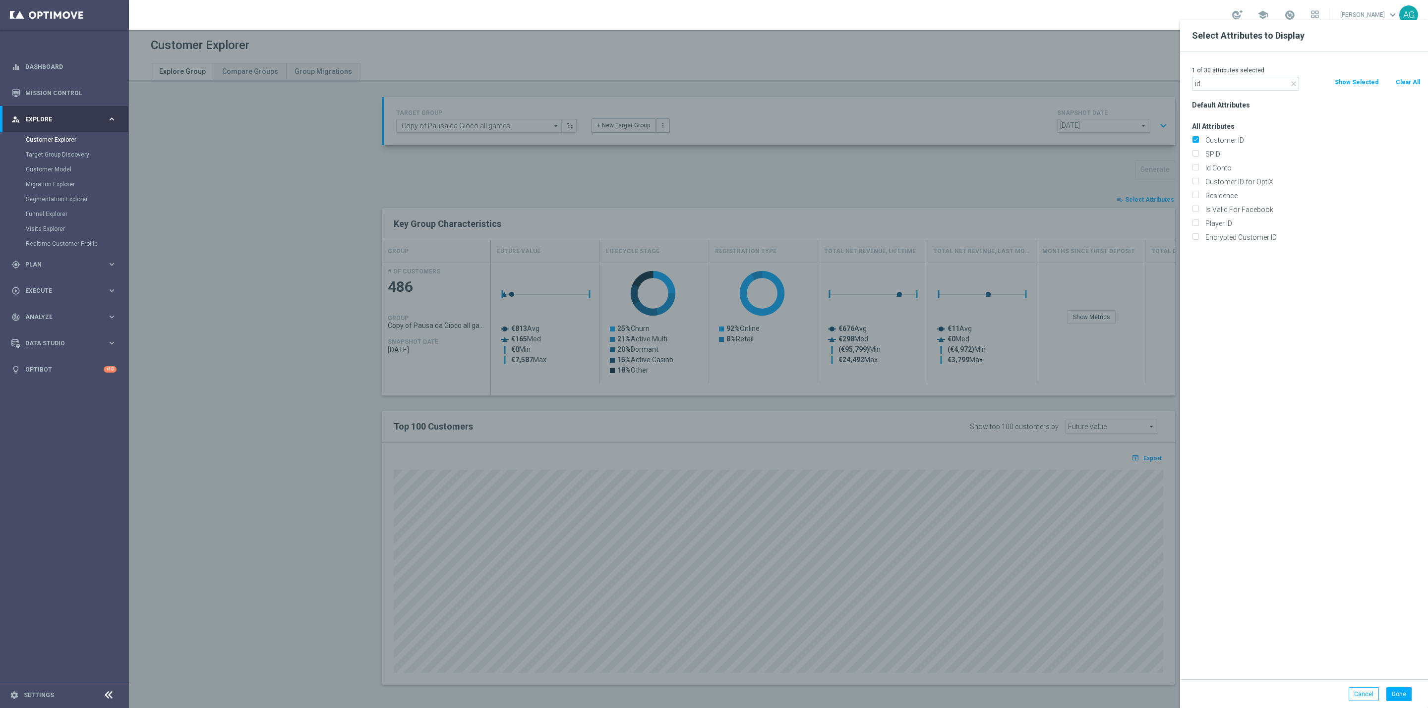
type input "Search"
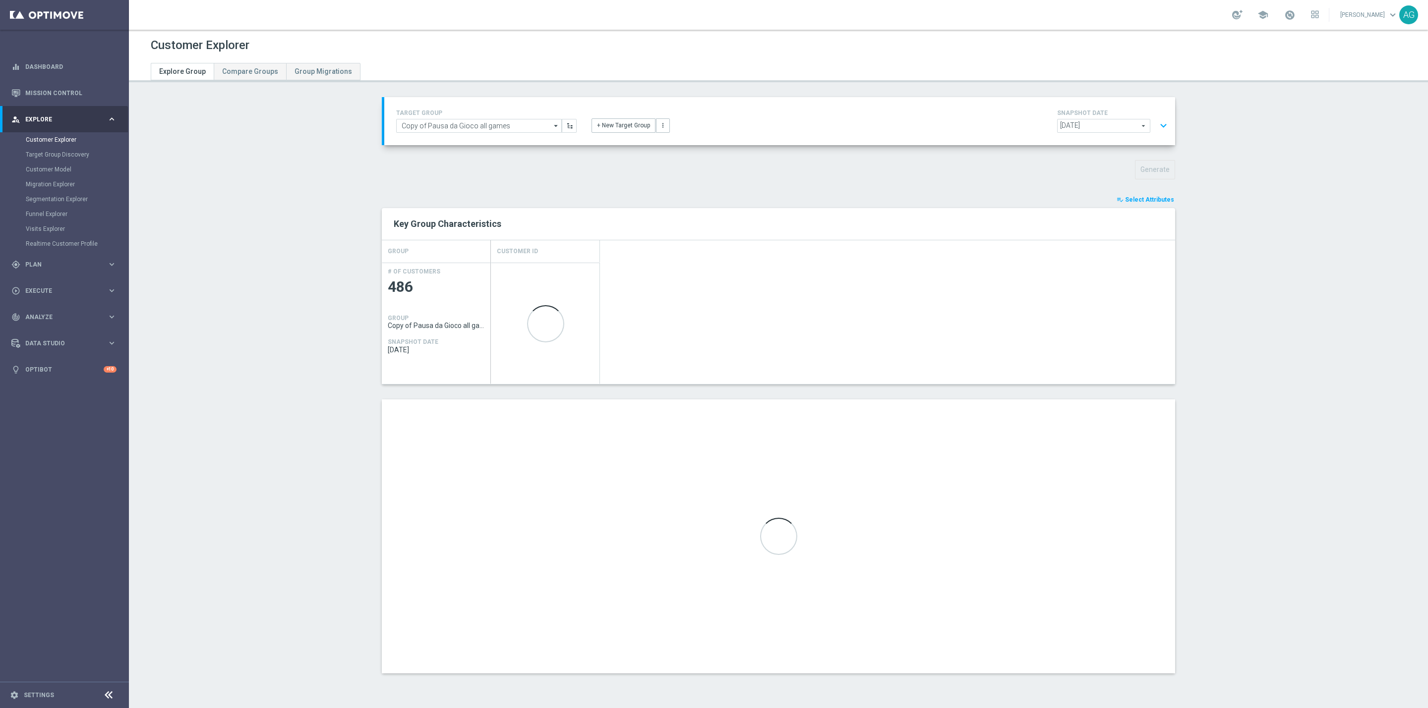
click at [1163, 125] on button "expand_more" at bounding box center [1163, 125] width 14 height 19
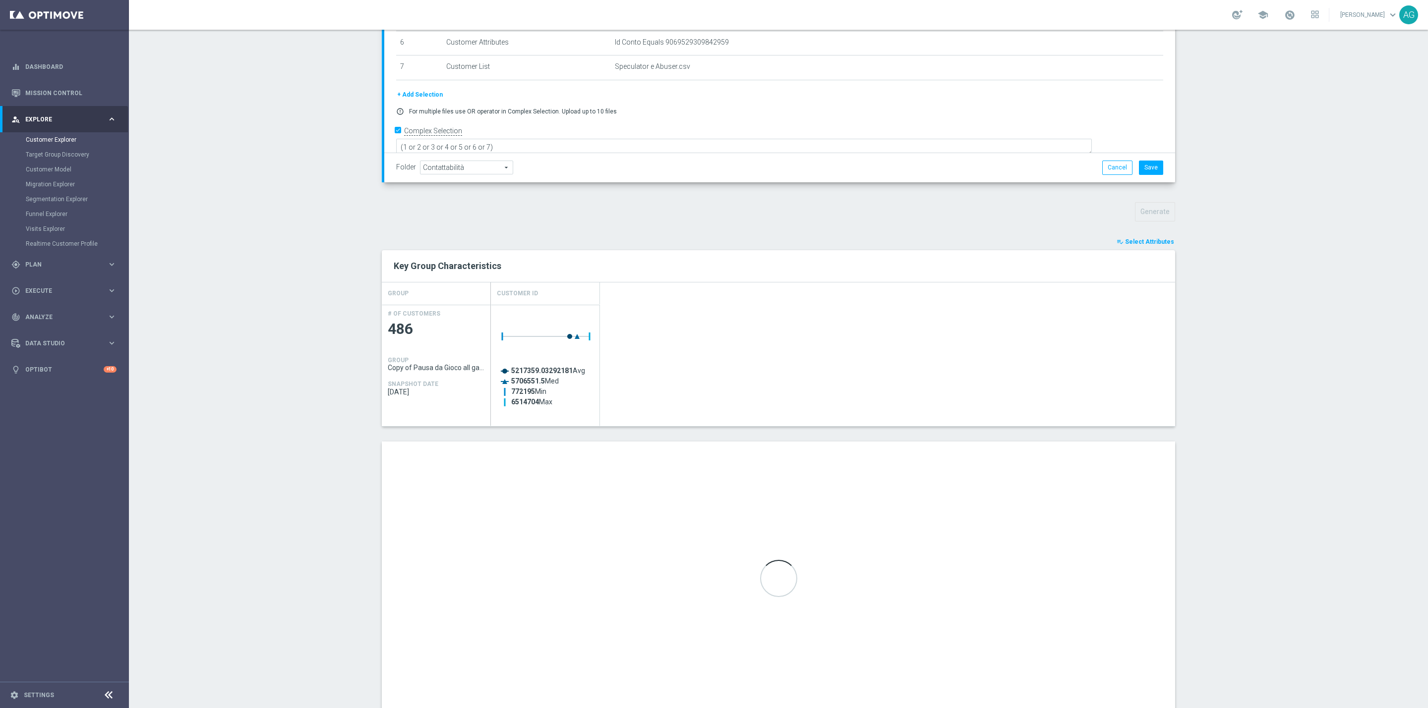
scroll to position [220, 0]
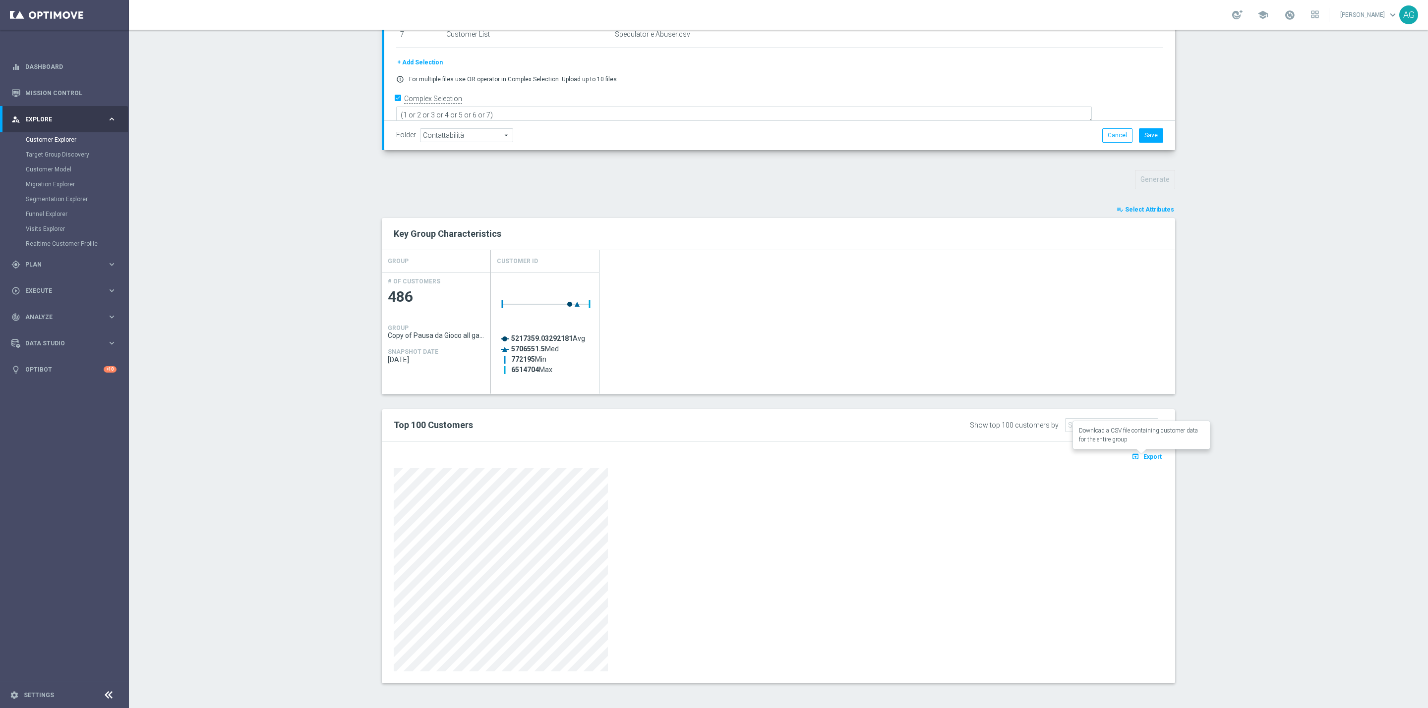
click at [1156, 457] on button "open_in_browser Export" at bounding box center [1146, 456] width 33 height 13
